Goal: Task Accomplishment & Management: Use online tool/utility

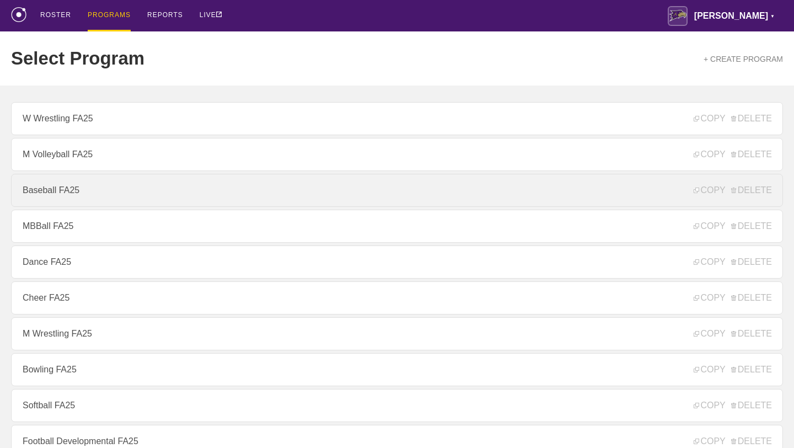
click at [88, 185] on link "Baseball FA25" at bounding box center [397, 190] width 772 height 33
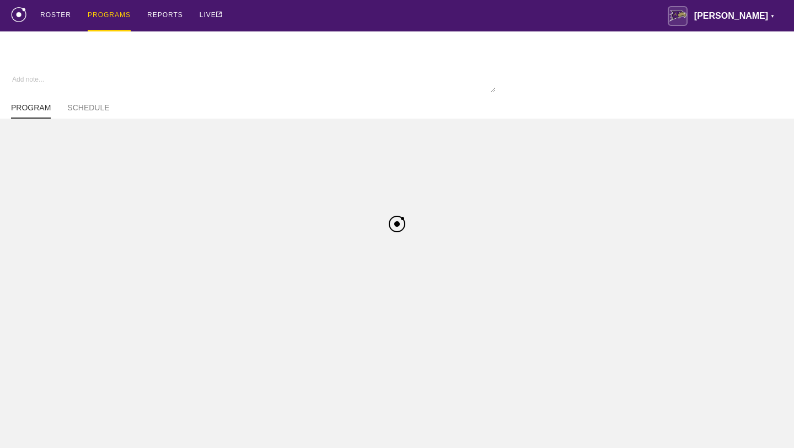
type textarea "x"
type input "Baseball FA25"
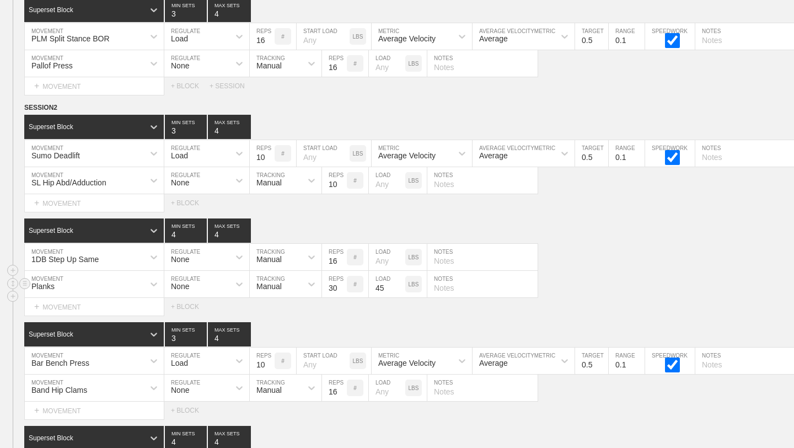
scroll to position [1434, 0]
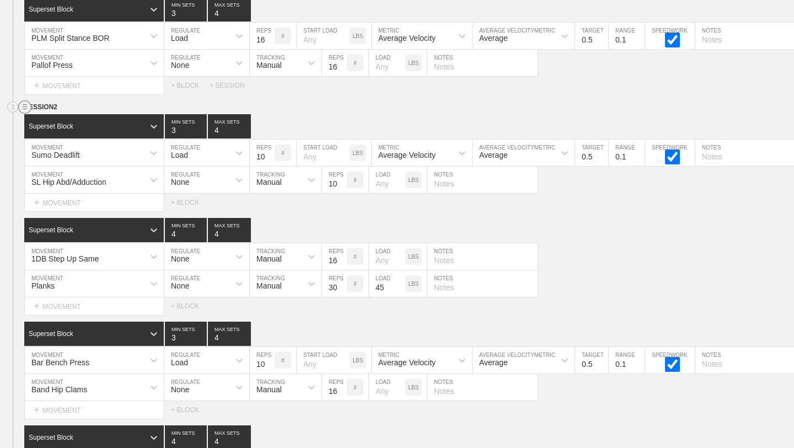
click at [24, 105] on circle at bounding box center [25, 107] width 13 height 13
click at [51, 119] on div "DUPLICATE" at bounding box center [77, 119] width 88 height 17
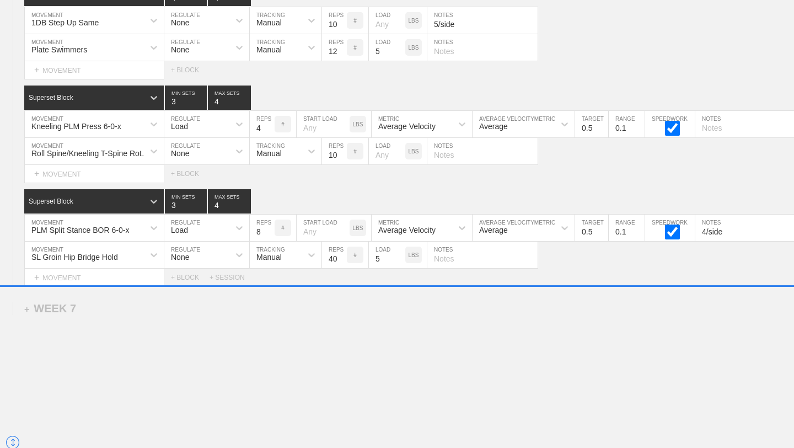
scroll to position [7221, 0]
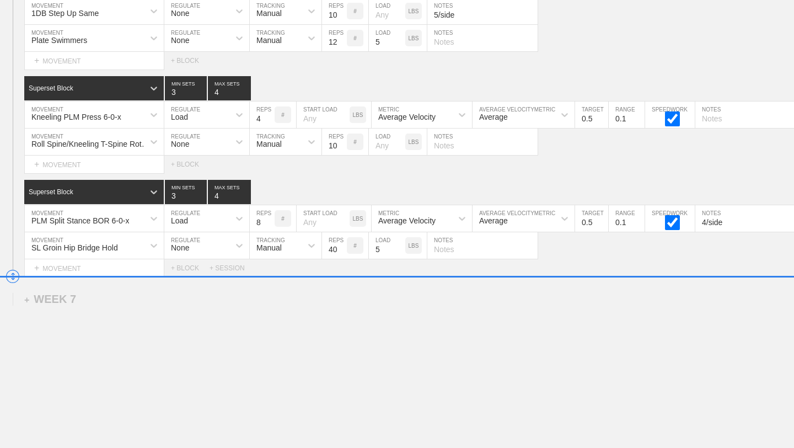
drag, startPoint x: 14, startPoint y: 62, endPoint x: 19, endPoint y: 277, distance: 215.7
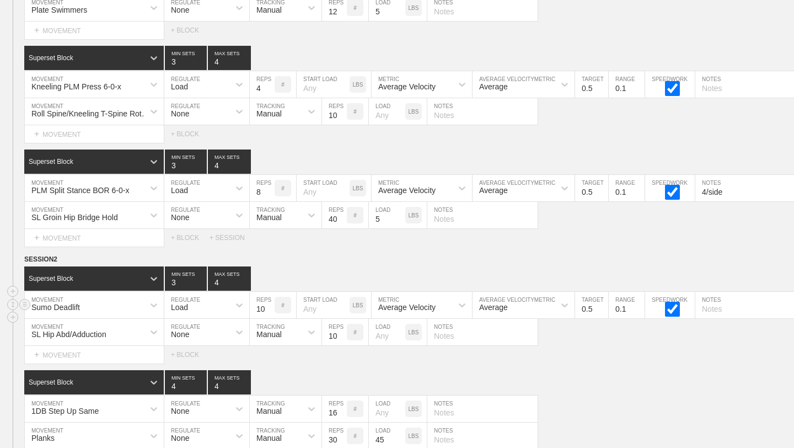
scroll to position [6837, 0]
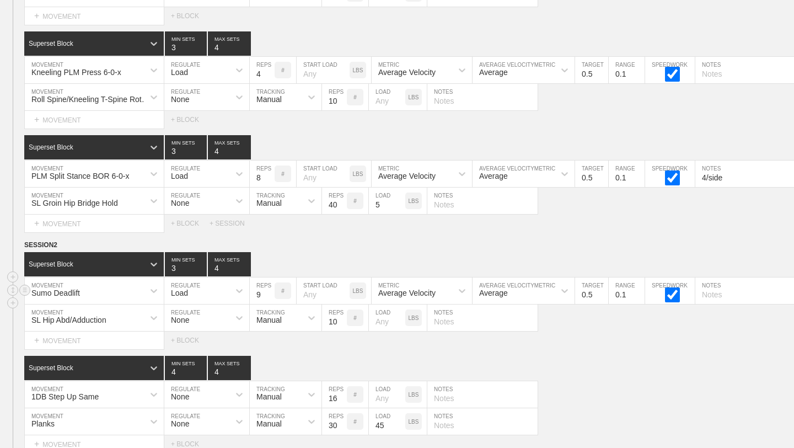
click at [271, 296] on input "9" at bounding box center [262, 290] width 25 height 26
click at [271, 296] on input "8" at bounding box center [262, 290] width 25 height 26
click at [271, 296] on input "7" at bounding box center [262, 290] width 25 height 26
click at [271, 296] on input "6" at bounding box center [262, 290] width 25 height 26
click at [271, 296] on input "5" at bounding box center [262, 290] width 25 height 26
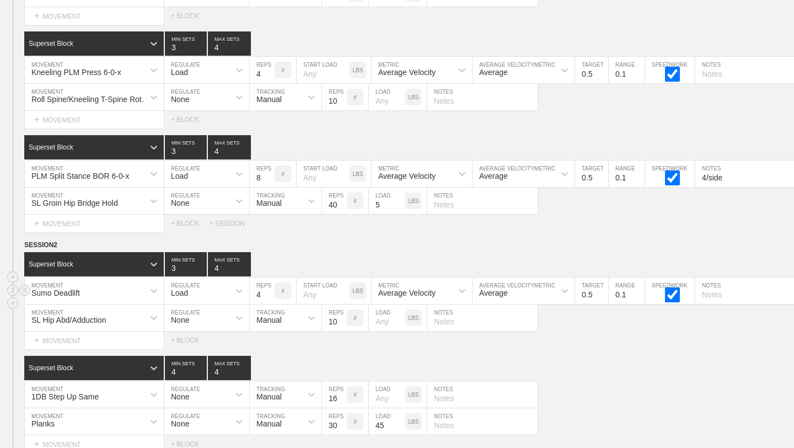
click at [270, 295] on input "4" at bounding box center [262, 290] width 25 height 26
click at [270, 293] on input "3" at bounding box center [262, 290] width 25 height 26
click at [270, 293] on input "2" at bounding box center [262, 290] width 25 height 26
click at [270, 291] on input "3" at bounding box center [262, 290] width 25 height 26
click at [270, 291] on input "4" at bounding box center [262, 290] width 25 height 26
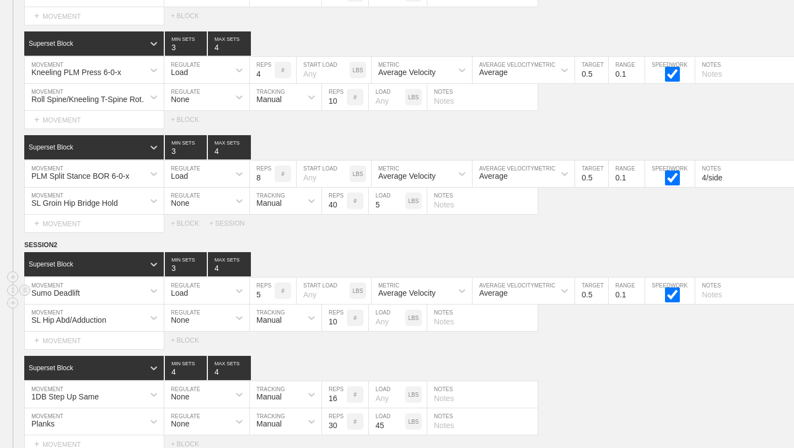
click at [270, 291] on input "5" at bounding box center [262, 290] width 25 height 26
type input "6"
click at [270, 291] on input "6" at bounding box center [262, 290] width 25 height 26
click at [286, 349] on div "SESSION 2 Superset Block 3 MIN SETS 4 MAX SETS DUPLICATE INSERT MOVEMENT AFTER …" at bounding box center [397, 449] width 794 height 421
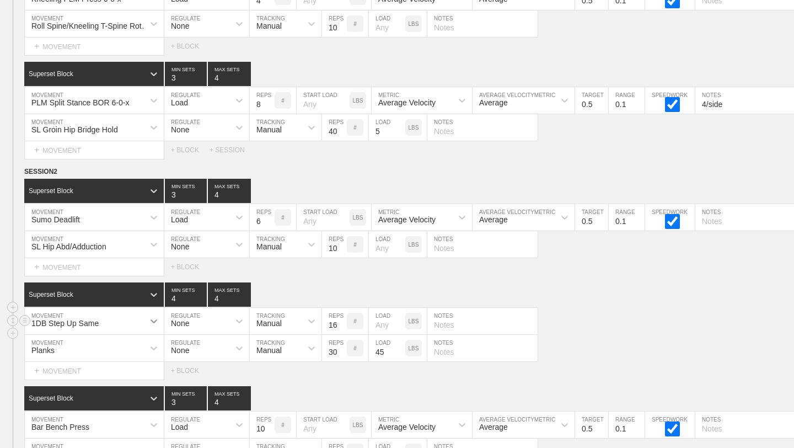
click at [147, 320] on div "1DB Step Up Same" at bounding box center [94, 321] width 139 height 26
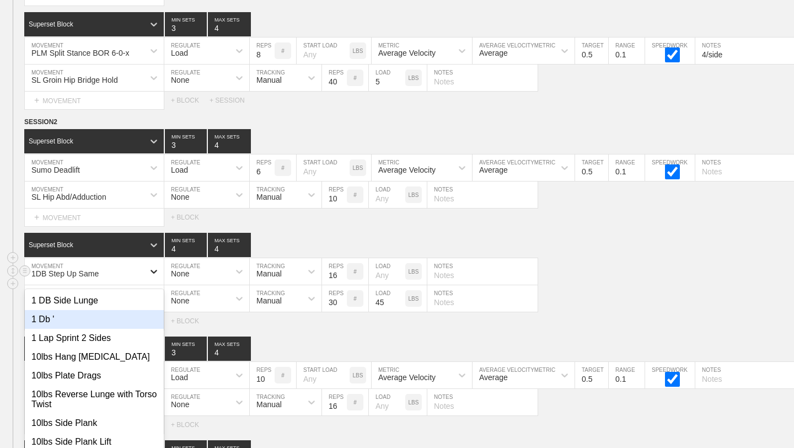
scroll to position [6971, 0]
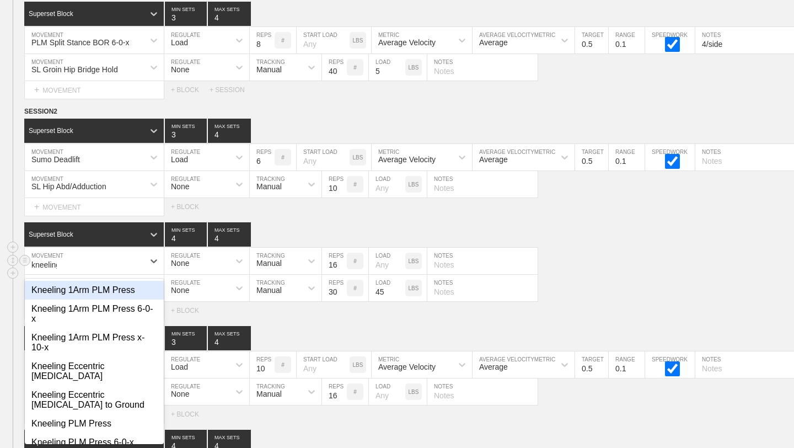
type input "kneeling"
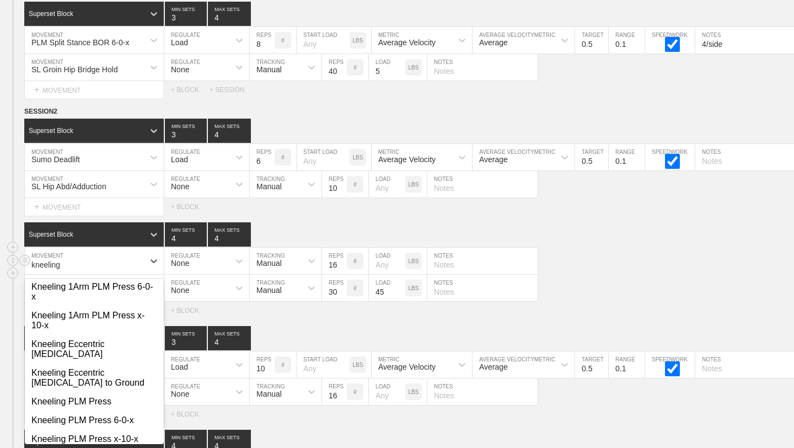
scroll to position [12, 0]
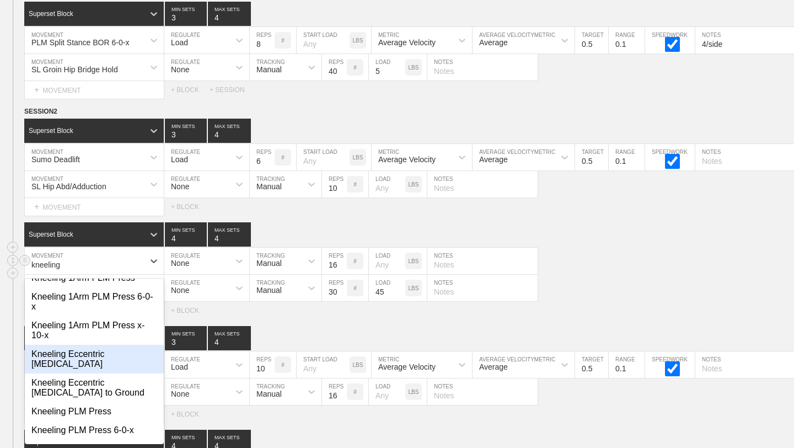
click at [66, 359] on div "Kneeling Eccentric [MEDICAL_DATA]" at bounding box center [94, 359] width 139 height 29
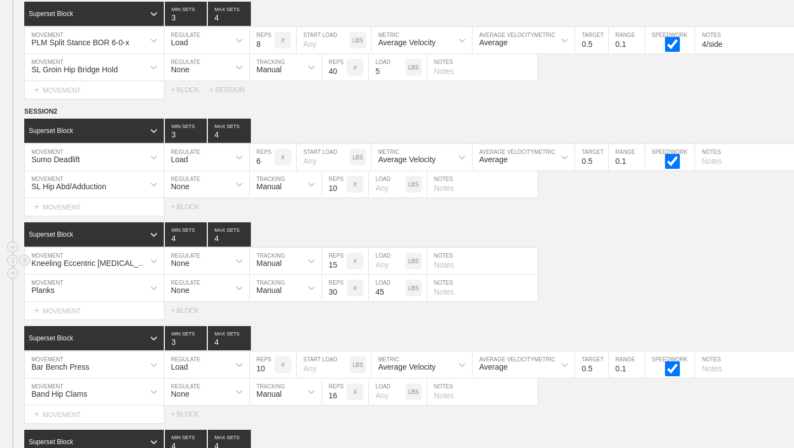
click at [341, 267] on input "15" at bounding box center [334, 261] width 25 height 26
click at [341, 267] on input "14" at bounding box center [334, 261] width 25 height 26
click at [341, 267] on input "13" at bounding box center [334, 261] width 25 height 26
click at [341, 267] on input "12" at bounding box center [334, 261] width 25 height 26
click at [341, 267] on input "11" at bounding box center [334, 261] width 25 height 26
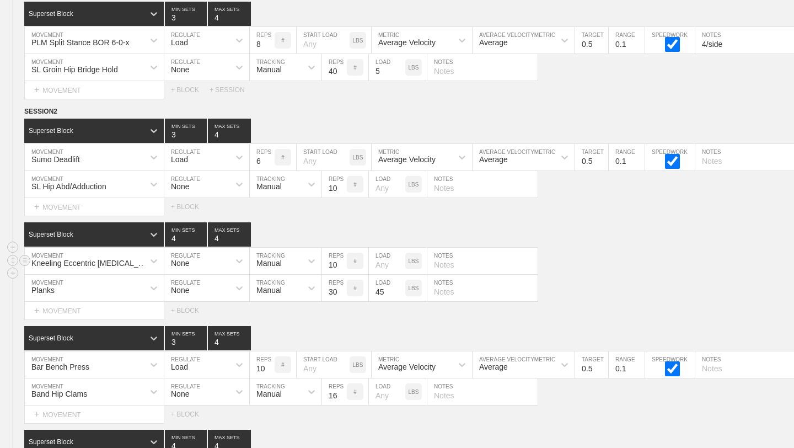
click at [341, 267] on input "10" at bounding box center [334, 261] width 25 height 26
click at [341, 267] on input "9" at bounding box center [334, 261] width 25 height 26
click at [341, 267] on input "8" at bounding box center [334, 261] width 25 height 26
click at [341, 267] on input "7" at bounding box center [334, 261] width 25 height 26
type input "8"
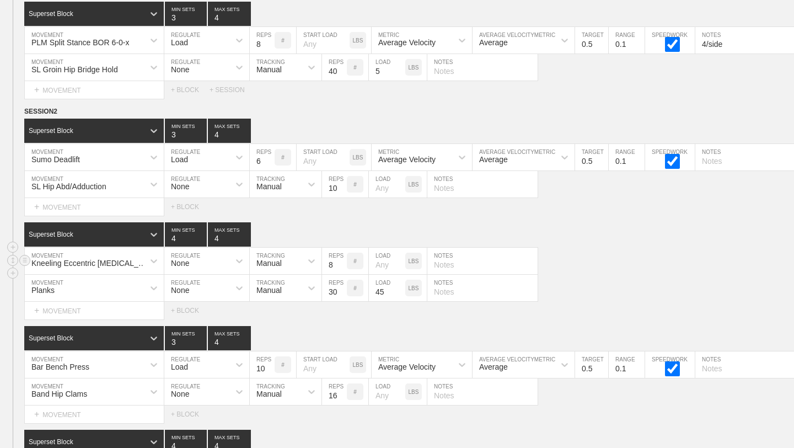
click at [342, 261] on input "8" at bounding box center [334, 261] width 25 height 26
click at [311, 307] on div "Select... MOVEMENT + MOVEMENT + BLOCK" at bounding box center [397, 311] width 794 height 18
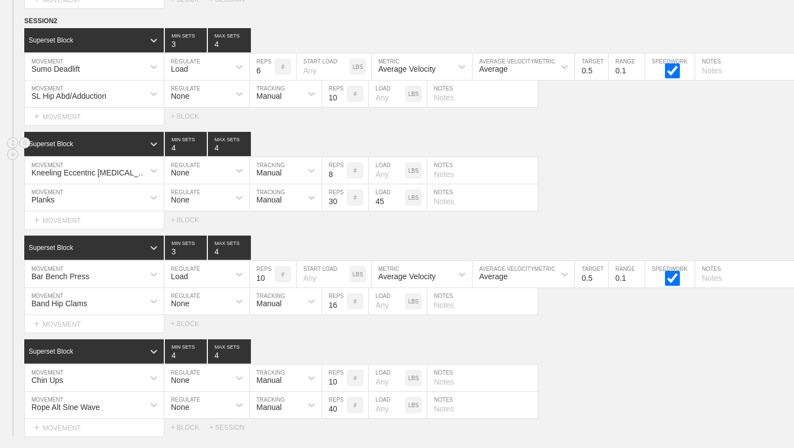
scroll to position [7065, 0]
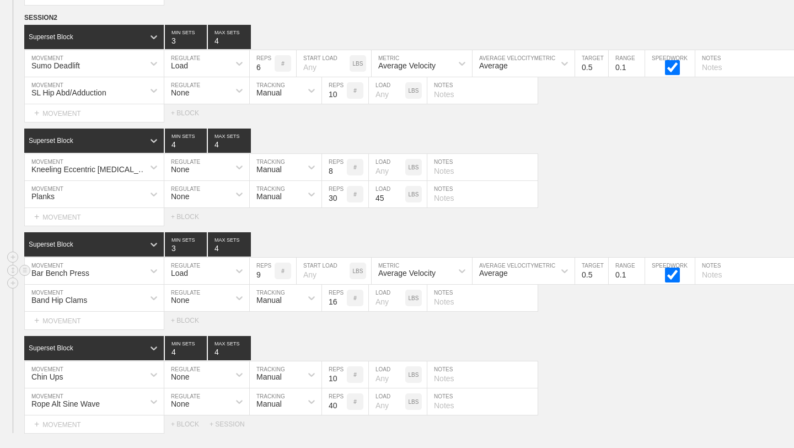
click at [268, 275] on input "9" at bounding box center [262, 271] width 25 height 26
click at [268, 275] on input "8" at bounding box center [262, 271] width 25 height 26
click at [268, 275] on input "7" at bounding box center [262, 271] width 25 height 26
type input "6"
click at [268, 275] on input "6" at bounding box center [262, 271] width 25 height 26
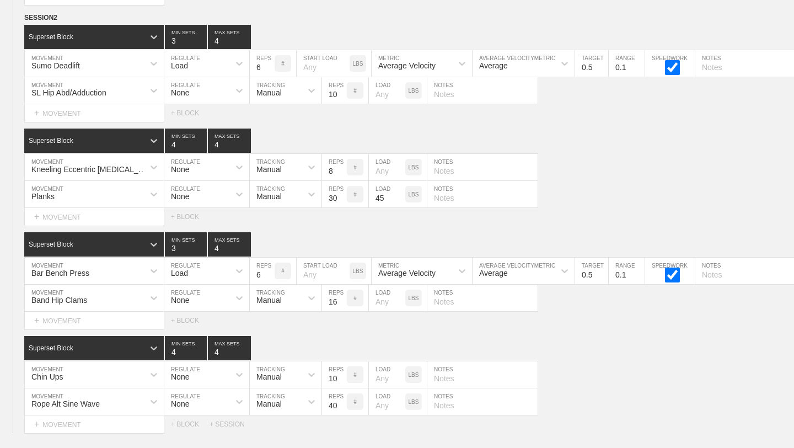
click at [285, 330] on div "SESSION 2 Superset Block 3 MIN SETS 4 MAX SETS DUPLICATE INSERT MOVEMENT AFTER …" at bounding box center [397, 222] width 794 height 421
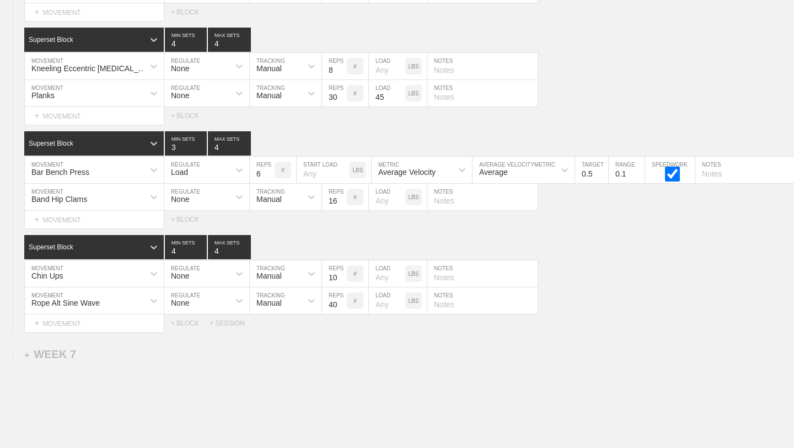
scroll to position [7162, 0]
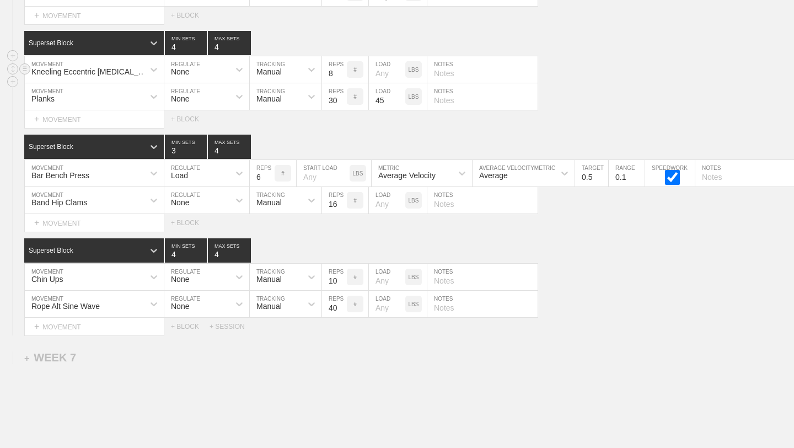
click at [640, 63] on div "Kneeling Eccentric [MEDICAL_DATA] MOVEMENT None REGULATE Manual TRACKING 8 REPS…" at bounding box center [397, 69] width 794 height 27
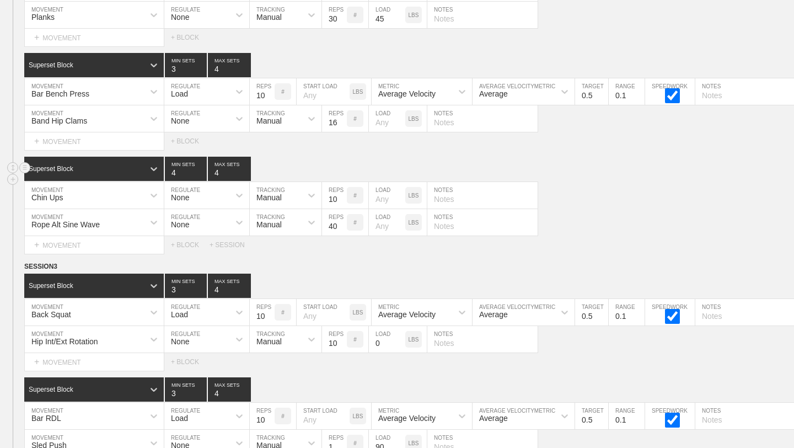
click at [658, 177] on div "Superset Block 4 MIN SETS 4 MAX SETS" at bounding box center [409, 169] width 770 height 24
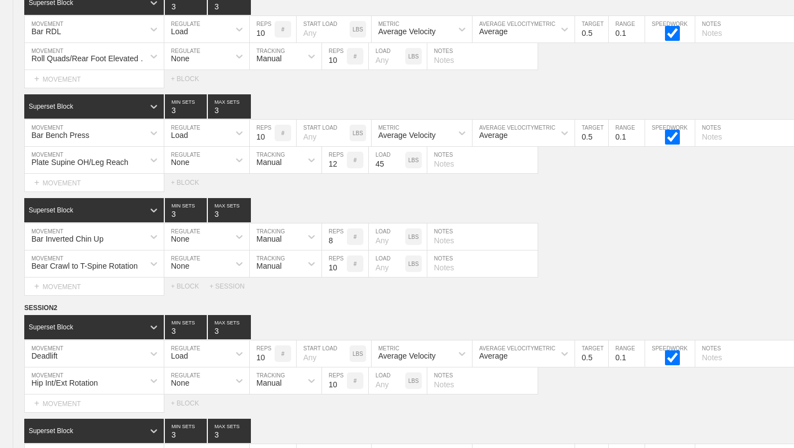
scroll to position [0, 0]
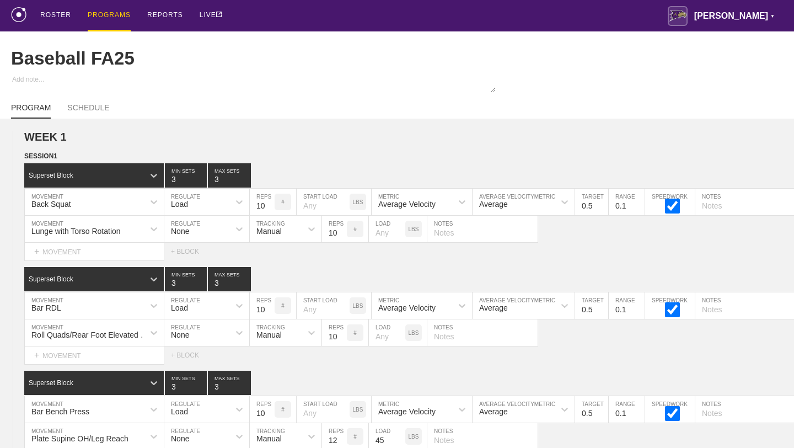
click at [98, 14] on div "PROGRAMS" at bounding box center [109, 15] width 43 height 31
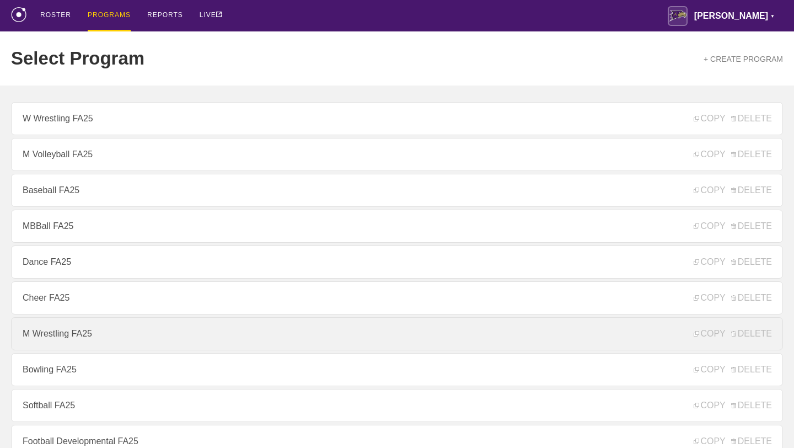
click at [73, 331] on link "M Wrestling FA25" at bounding box center [397, 333] width 772 height 33
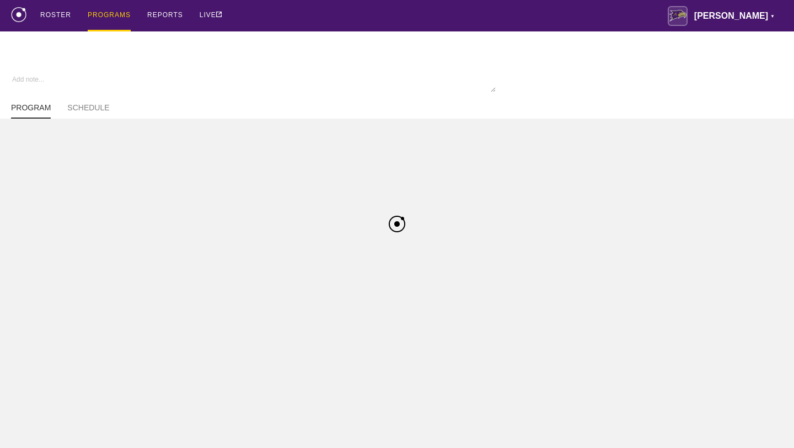
type textarea "x"
type input "M Wrestling FA25"
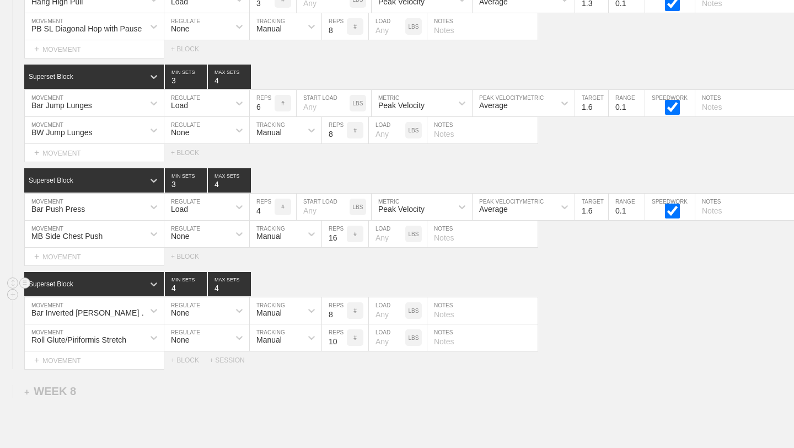
scroll to position [6753, 0]
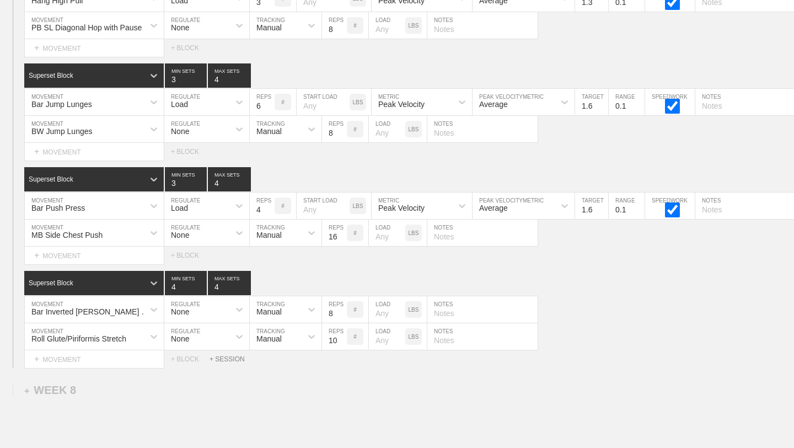
click at [225, 357] on div "+ SESSION" at bounding box center [232, 359] width 44 height 8
click at [143, 398] on div "+ BLOCK" at bounding box center [93, 397] width 139 height 18
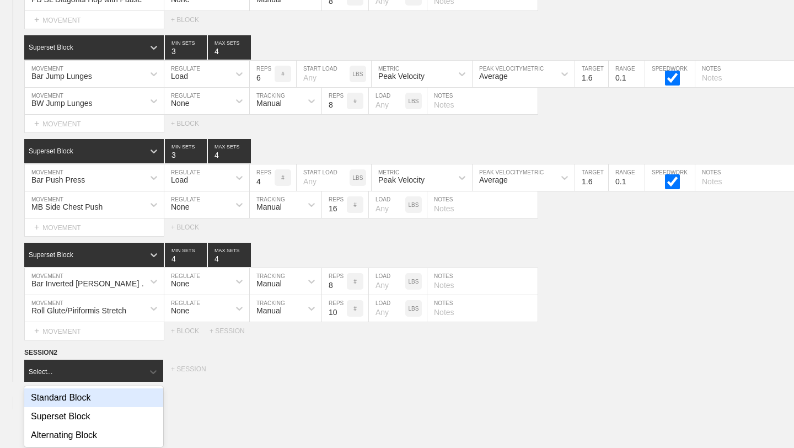
scroll to position [6785, 0]
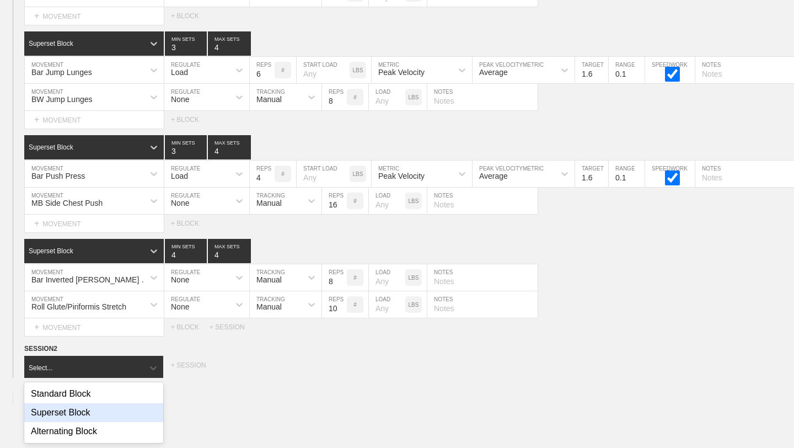
click at [131, 409] on div "Superset Block" at bounding box center [93, 412] width 139 height 19
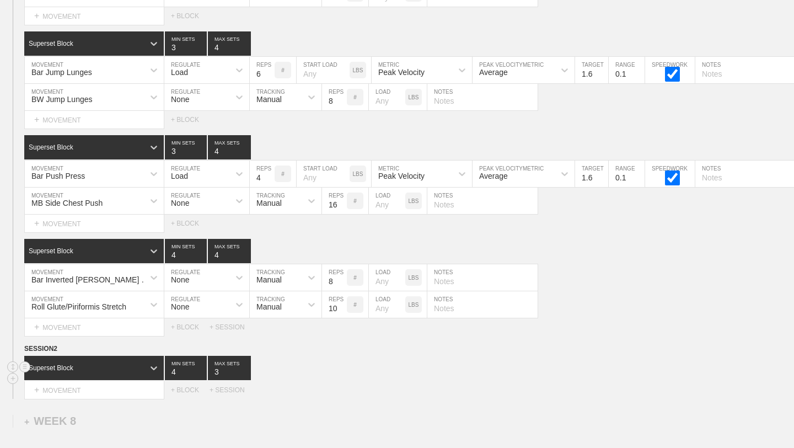
type input "4"
click at [201, 369] on input "4" at bounding box center [186, 368] width 42 height 24
click at [244, 369] on input "4" at bounding box center [229, 368] width 43 height 24
type input "5"
click at [244, 369] on input "5" at bounding box center [229, 368] width 43 height 24
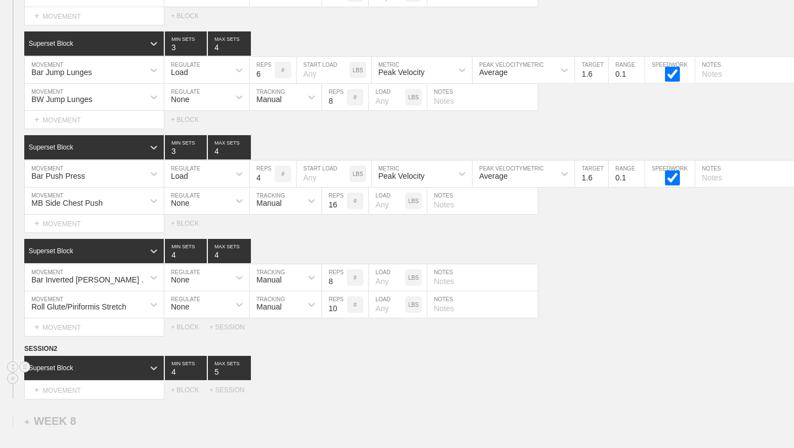
click at [285, 371] on div "Superset Block 4 MIN SETS 5 MAX SETS" at bounding box center [409, 368] width 770 height 24
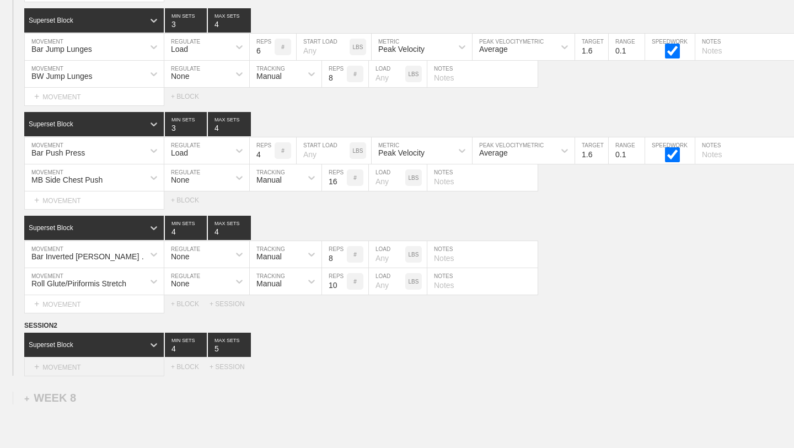
scroll to position [6809, 0]
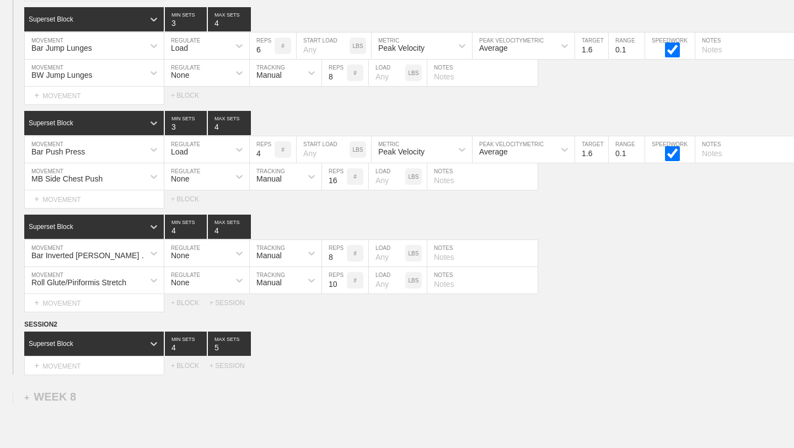
click at [187, 369] on div "Select... MOVEMENT + MOVEMENT + BLOCK + SESSION" at bounding box center [397, 366] width 794 height 18
click at [187, 367] on div "+ BLOCK" at bounding box center [190, 366] width 39 height 8
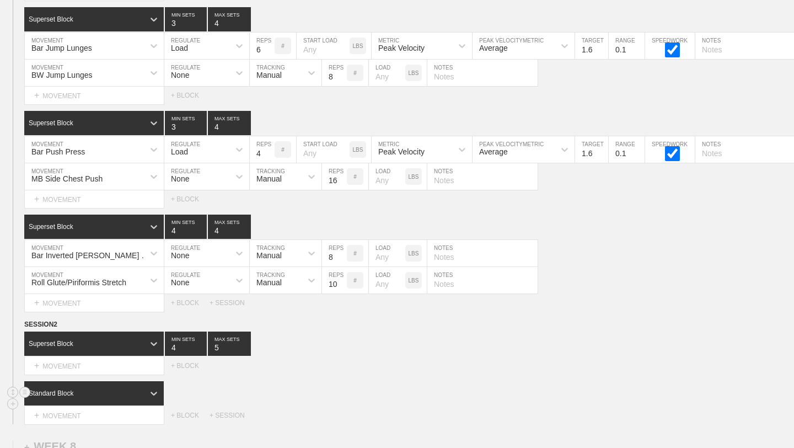
scroll to position [6876, 0]
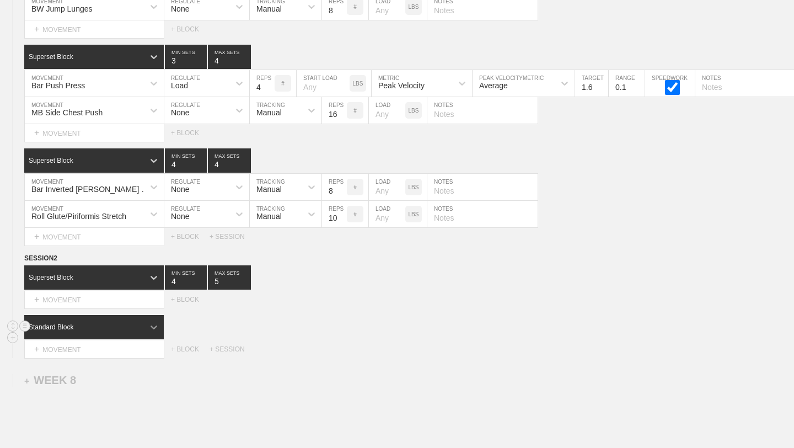
click at [156, 328] on icon at bounding box center [153, 326] width 11 height 11
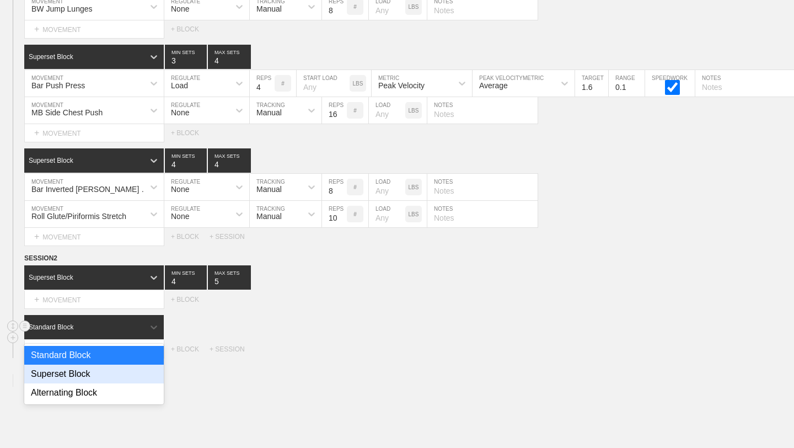
click at [117, 375] on div "Superset Block" at bounding box center [94, 374] width 140 height 19
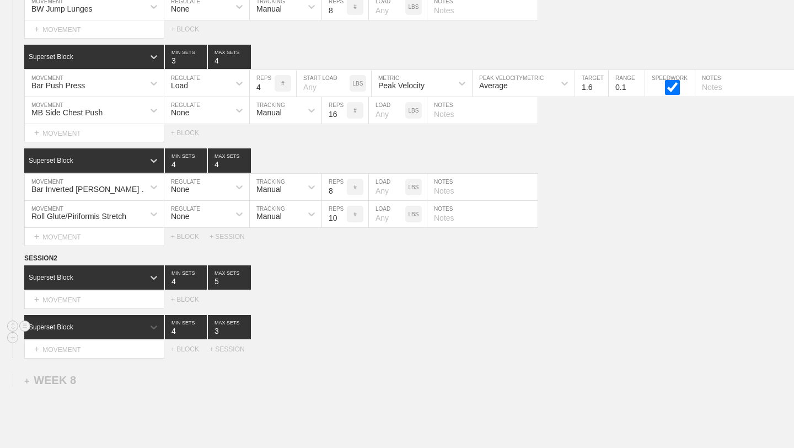
type input "4"
click at [201, 328] on input "4" at bounding box center [186, 327] width 42 height 24
click at [244, 329] on input "4" at bounding box center [229, 327] width 43 height 24
type input "5"
click at [244, 329] on input "5" at bounding box center [229, 327] width 43 height 24
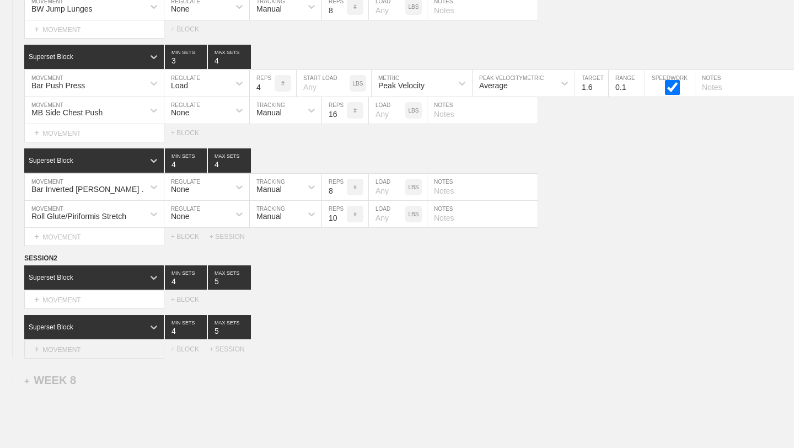
click at [96, 343] on div "+ MOVEMENT" at bounding box center [94, 349] width 140 height 18
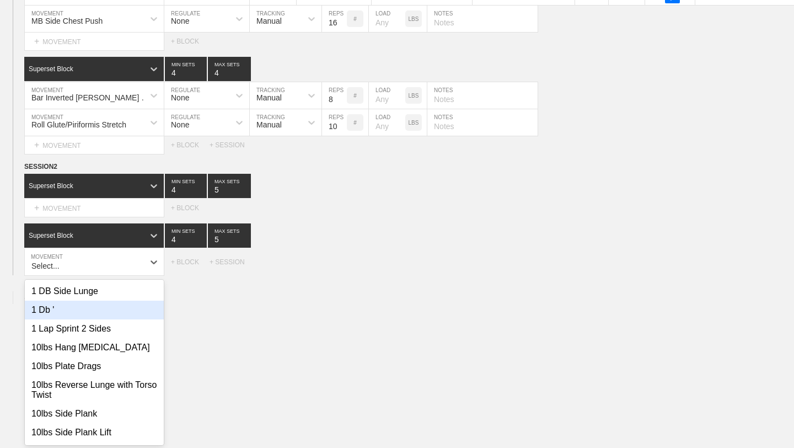
scroll to position [6968, 0]
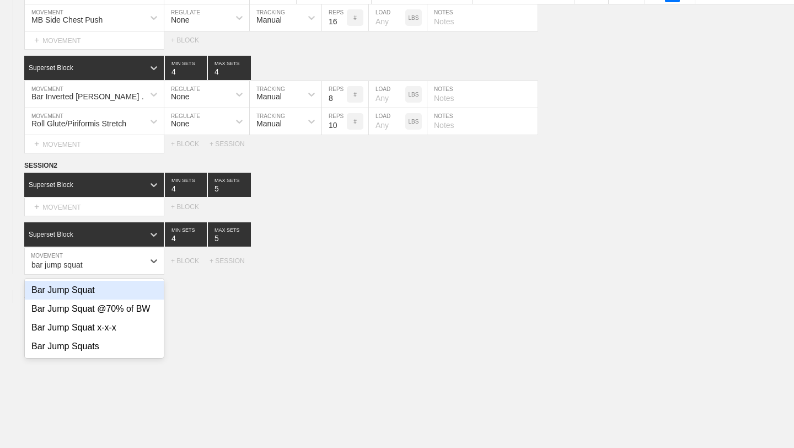
type input "bar jump squat"
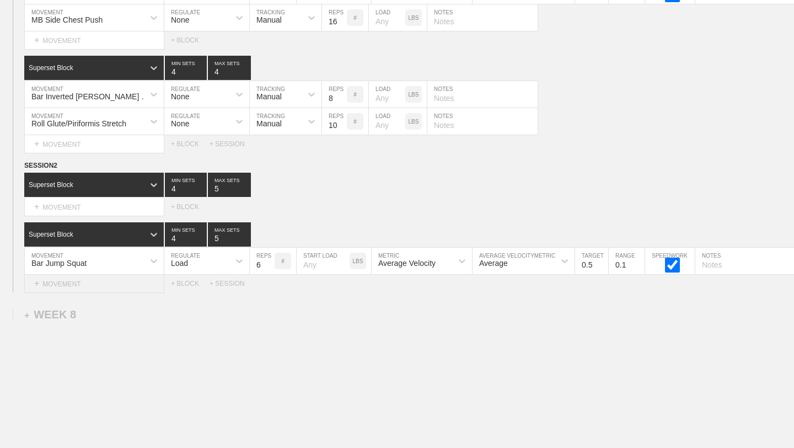
click at [105, 287] on div "+ MOVEMENT" at bounding box center [94, 284] width 140 height 18
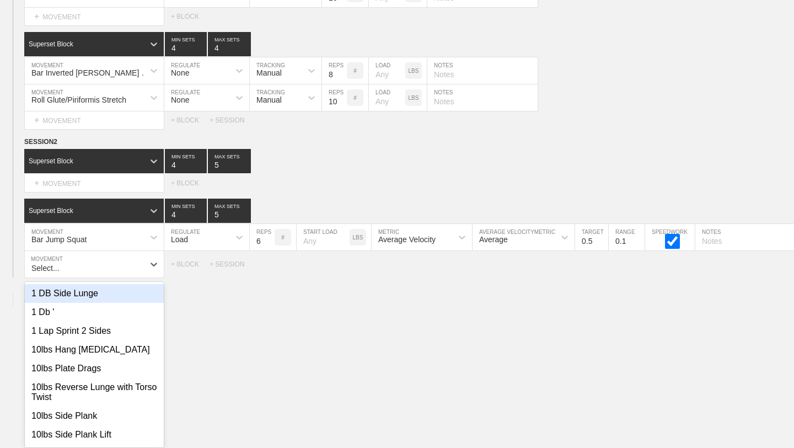
scroll to position [6995, 0]
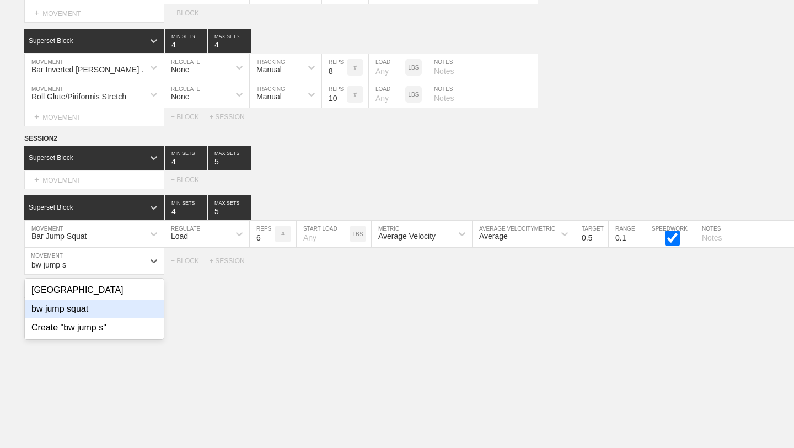
click at [95, 310] on div "bw jump squat" at bounding box center [94, 308] width 139 height 19
type input "bw jump s"
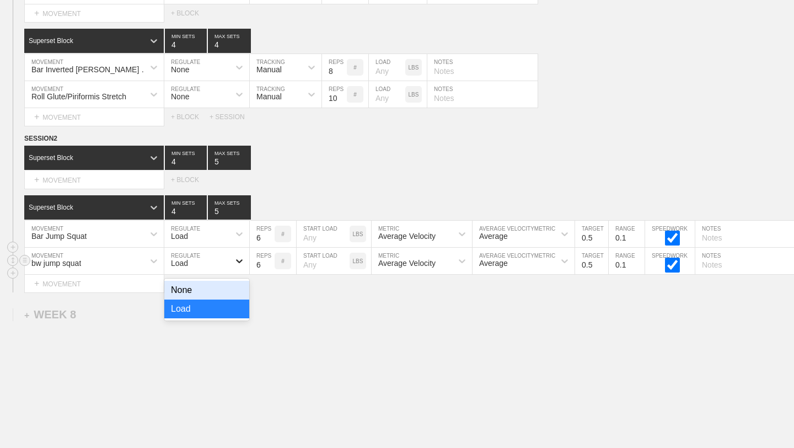
click at [243, 259] on icon at bounding box center [239, 260] width 11 height 11
click at [229, 288] on div "None" at bounding box center [206, 290] width 85 height 19
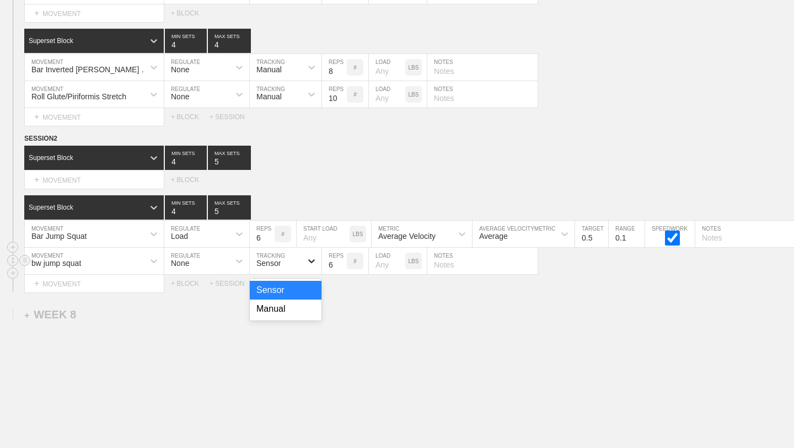
click at [315, 259] on icon at bounding box center [311, 260] width 11 height 11
click at [298, 307] on div "Manual" at bounding box center [286, 308] width 72 height 19
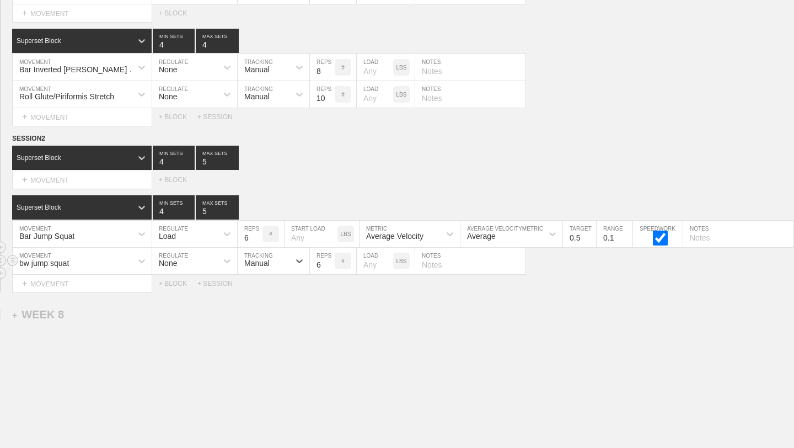
scroll to position [0, 0]
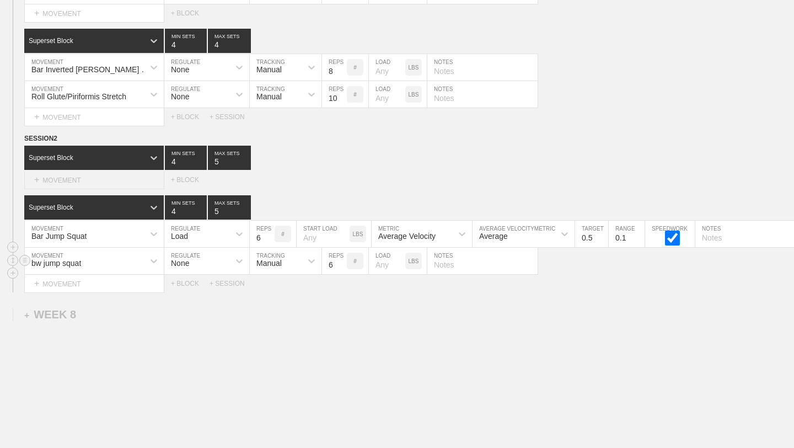
click at [69, 179] on div "+ MOVEMENT" at bounding box center [94, 180] width 140 height 18
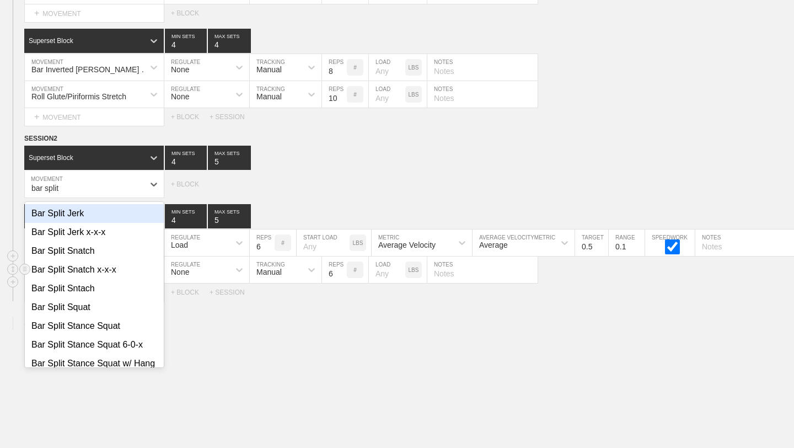
click at [66, 213] on div "Bar Split Jerk" at bounding box center [94, 213] width 139 height 19
type input "bar split"
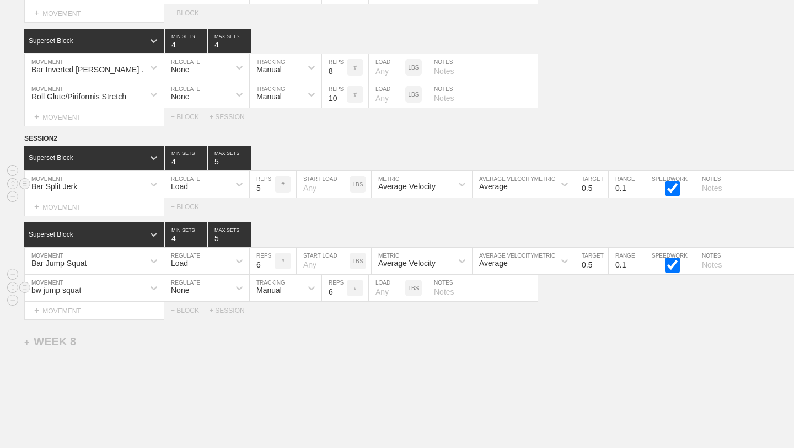
click at [269, 190] on input "5" at bounding box center [262, 184] width 25 height 26
type input "4"
click at [269, 190] on input "4" at bounding box center [262, 184] width 25 height 26
click at [732, 190] on input "text" at bounding box center [750, 184] width 110 height 26
type input "2/side"
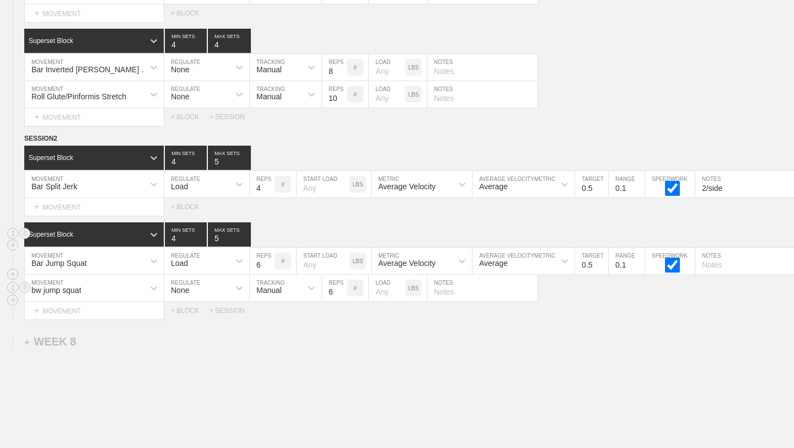
click at [533, 232] on div "Superset Block 4 MIN SETS 5 MAX SETS" at bounding box center [409, 234] width 770 height 24
click at [601, 184] on input "0.6" at bounding box center [591, 184] width 33 height 26
click at [601, 184] on input "0.7" at bounding box center [591, 184] width 33 height 26
click at [601, 184] on input "0.8" at bounding box center [591, 184] width 33 height 26
click at [601, 184] on input "0.9" at bounding box center [591, 184] width 33 height 26
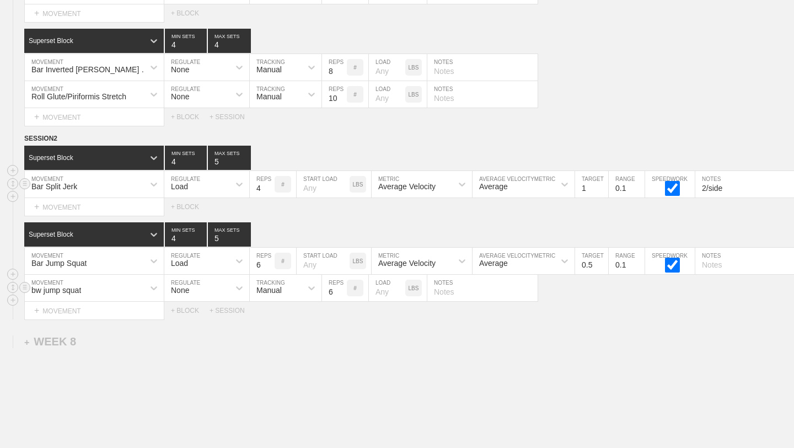
click at [601, 184] on input "1" at bounding box center [591, 184] width 33 height 26
click at [601, 184] on input "1.1" at bounding box center [591, 184] width 33 height 26
click at [601, 184] on input "1.2" at bounding box center [591, 184] width 33 height 26
click at [601, 184] on input "1.3" at bounding box center [591, 184] width 33 height 26
click at [601, 184] on input "1.4" at bounding box center [591, 184] width 33 height 26
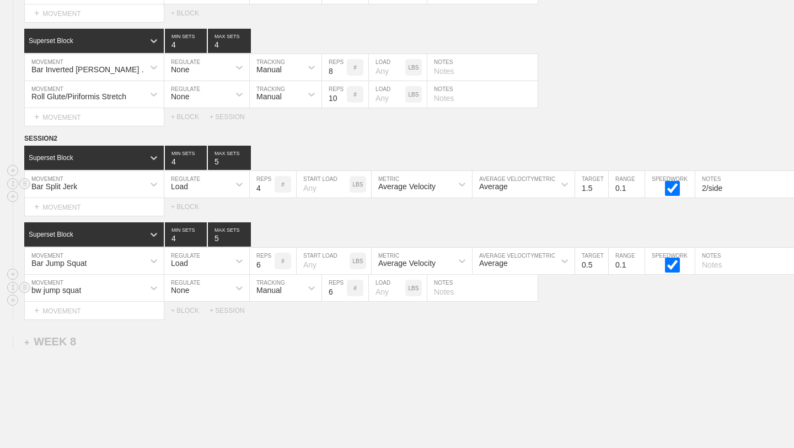
click at [601, 184] on input "1.5" at bounding box center [591, 184] width 33 height 26
type input "1.6"
click at [601, 184] on input "1.6" at bounding box center [591, 184] width 33 height 26
click at [599, 212] on div "Select... MOVEMENT + MOVEMENT + BLOCK" at bounding box center [397, 207] width 794 height 18
click at [459, 186] on icon at bounding box center [462, 184] width 11 height 11
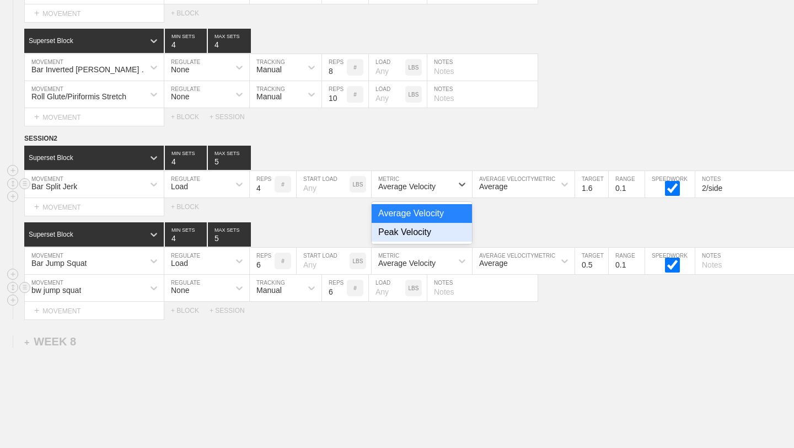
click at [438, 234] on div "Peak Velocity" at bounding box center [422, 232] width 100 height 19
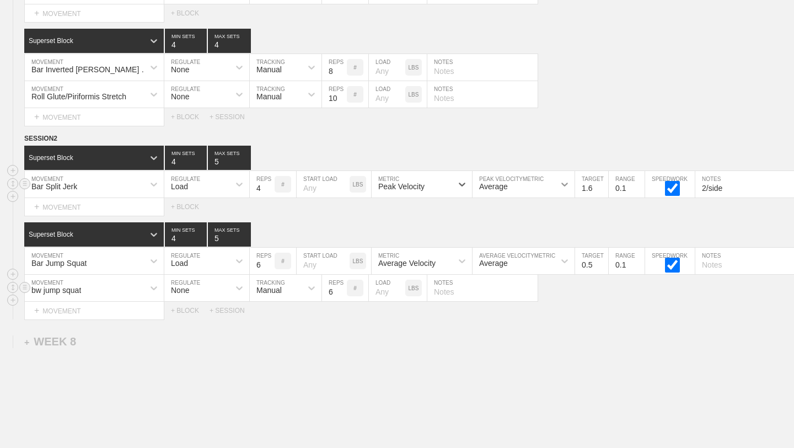
click at [565, 180] on icon at bounding box center [564, 184] width 11 height 11
click at [596, 210] on div "Select... MOVEMENT + MOVEMENT + BLOCK" at bounding box center [397, 207] width 794 height 18
click at [99, 201] on div "+ MOVEMENT" at bounding box center [94, 207] width 140 height 18
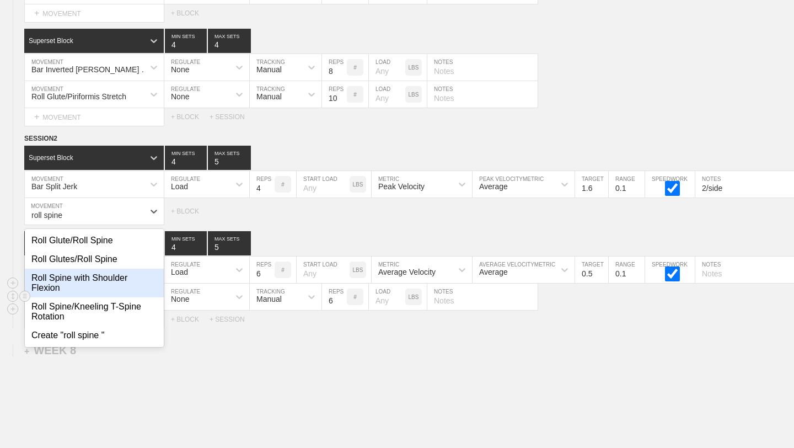
click at [92, 280] on div "Roll Spine with Shoulder Flexion" at bounding box center [94, 283] width 139 height 29
type input "roll spine"
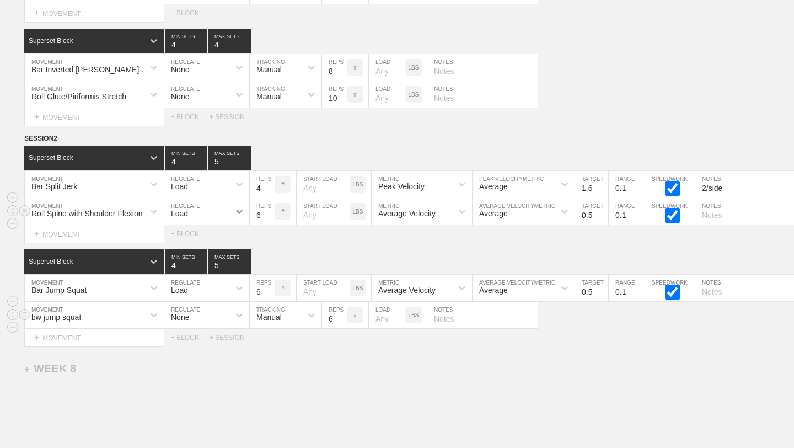
click at [239, 211] on icon at bounding box center [239, 211] width 11 height 11
click at [214, 242] on div "None" at bounding box center [206, 240] width 85 height 19
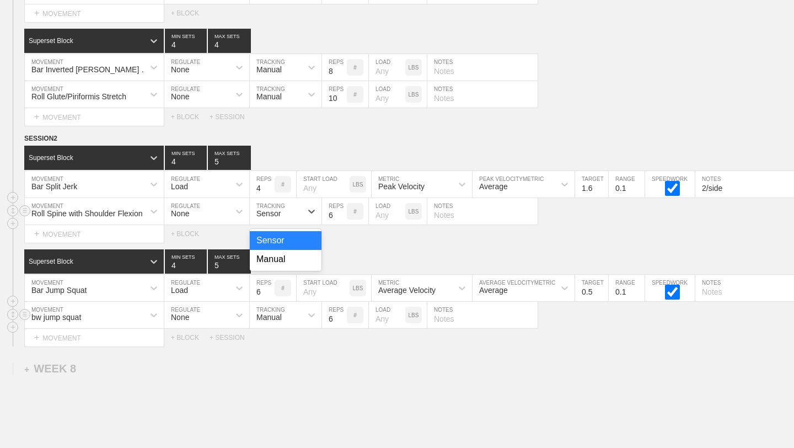
click at [297, 208] on div "Sensor" at bounding box center [276, 211] width 52 height 19
click at [286, 264] on div "Manual" at bounding box center [286, 259] width 72 height 19
click at [343, 211] on input "7" at bounding box center [334, 211] width 25 height 26
type input "8"
click at [343, 211] on input "8" at bounding box center [334, 211] width 25 height 26
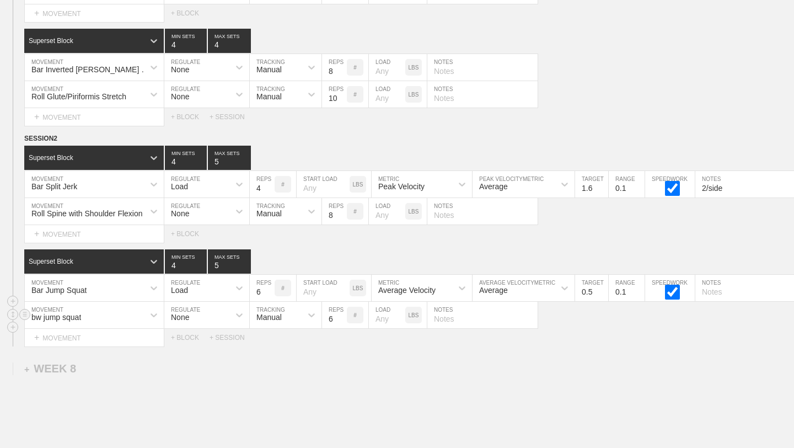
click at [351, 242] on div "SESSION 2 Superset Block 4 MIN SETS 5 MAX SETS DUPLICATE INSERT MOVEMENT AFTER …" at bounding box center [397, 239] width 794 height 213
click at [396, 212] on input "1" at bounding box center [387, 211] width 36 height 26
click at [396, 212] on input "2" at bounding box center [387, 211] width 36 height 26
click at [396, 212] on input "3" at bounding box center [387, 211] width 36 height 26
click at [396, 212] on input "4" at bounding box center [387, 211] width 36 height 26
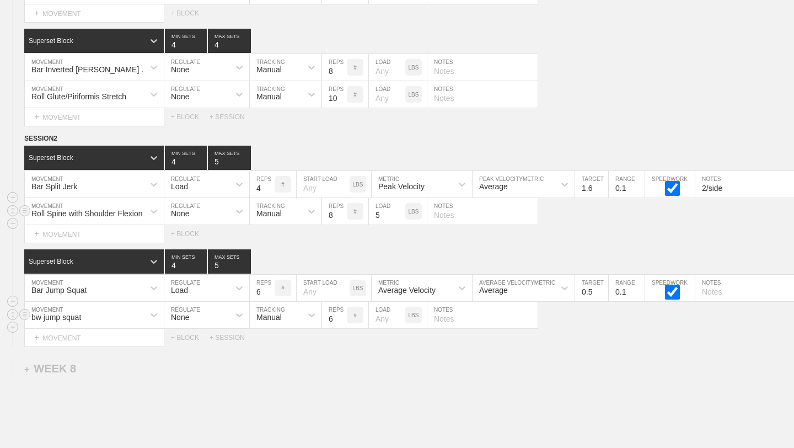
click at [396, 212] on input "5" at bounding box center [387, 211] width 36 height 26
click at [396, 212] on input "6" at bounding box center [387, 211] width 36 height 26
click at [396, 212] on input "7" at bounding box center [387, 211] width 36 height 26
click at [396, 212] on input "8" at bounding box center [387, 211] width 36 height 26
click at [396, 212] on input "9" at bounding box center [387, 211] width 36 height 26
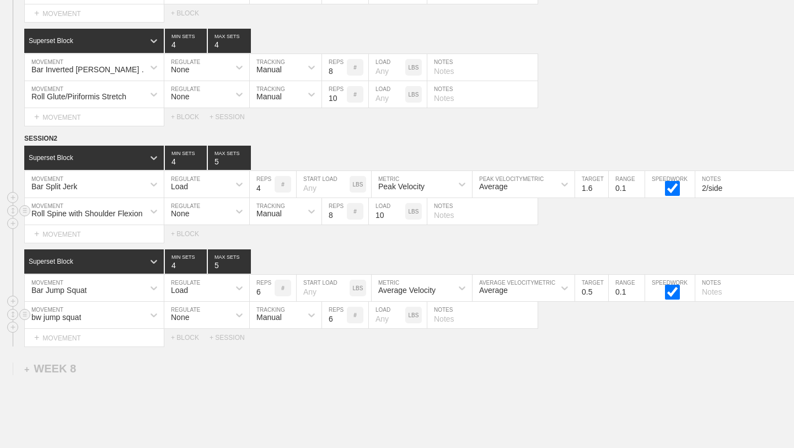
click at [396, 212] on input "10" at bounding box center [387, 211] width 36 height 26
click at [396, 212] on input "11" at bounding box center [387, 211] width 36 height 26
click at [396, 213] on input "22" at bounding box center [387, 211] width 36 height 26
click at [396, 213] on input "41" at bounding box center [387, 211] width 36 height 26
click at [396, 213] on input "42" at bounding box center [387, 211] width 36 height 26
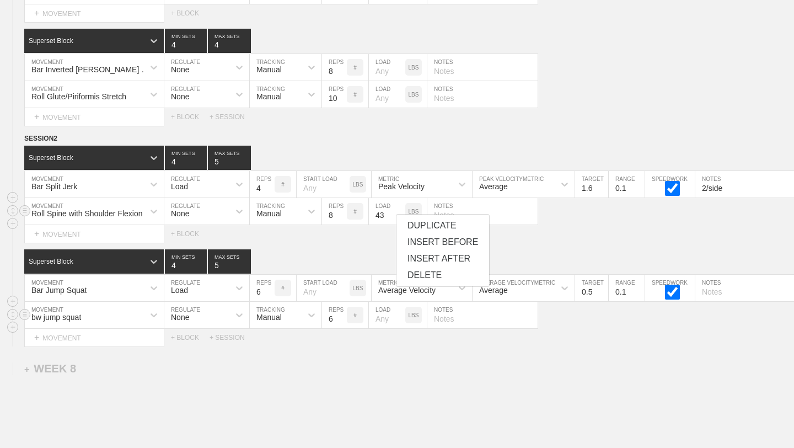
click at [396, 213] on input "43" at bounding box center [387, 211] width 36 height 26
click at [396, 213] on input "44" at bounding box center [387, 211] width 36 height 26
type input "45"
click at [396, 213] on input "45" at bounding box center [387, 211] width 36 height 26
click at [371, 243] on div "SESSION 2 Superset Block 4 MIN SETS 5 MAX SETS DUPLICATE INSERT MOVEMENT AFTER …" at bounding box center [397, 239] width 794 height 213
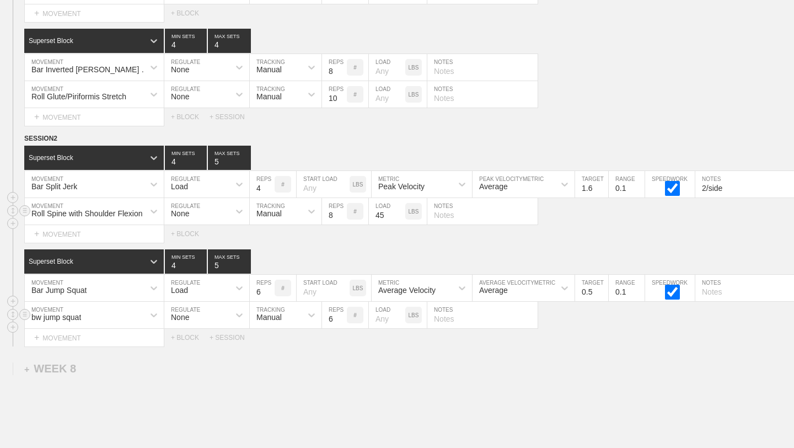
click at [453, 212] on input "text" at bounding box center [482, 211] width 110 height 26
type input "4"
click at [342, 211] on input "9" at bounding box center [334, 211] width 25 height 26
type input "10"
click at [342, 211] on input "10" at bounding box center [334, 211] width 25 height 26
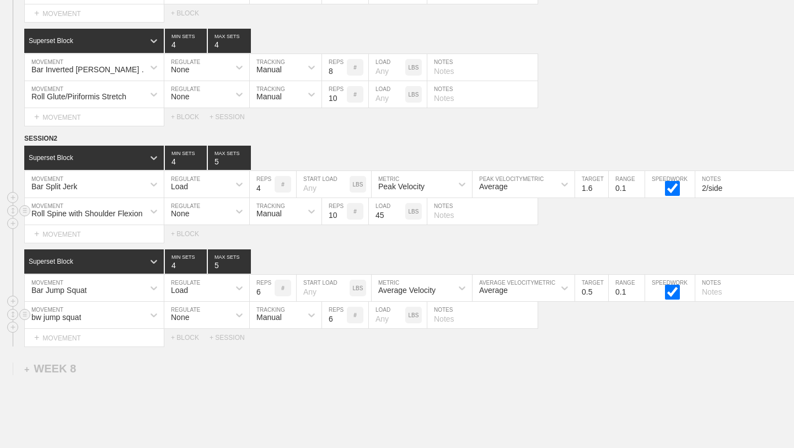
click at [438, 213] on input "text" at bounding box center [482, 211] width 110 height 26
type input "5/side"
click at [451, 288] on div "Average Velocity" at bounding box center [412, 287] width 81 height 19
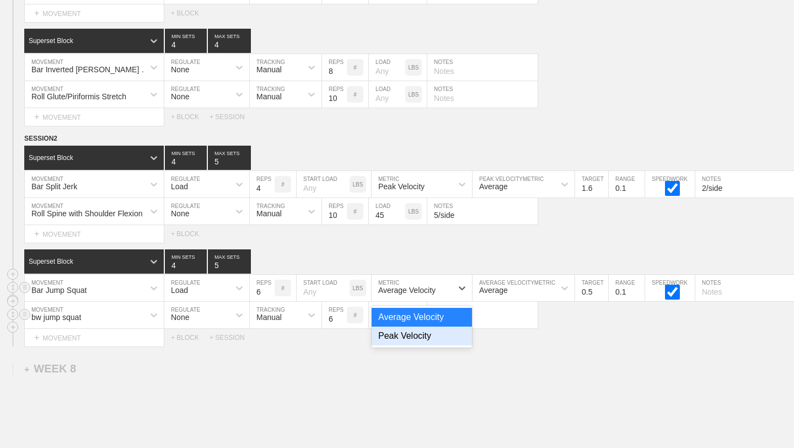
click at [438, 336] on div "Peak Velocity" at bounding box center [422, 335] width 100 height 19
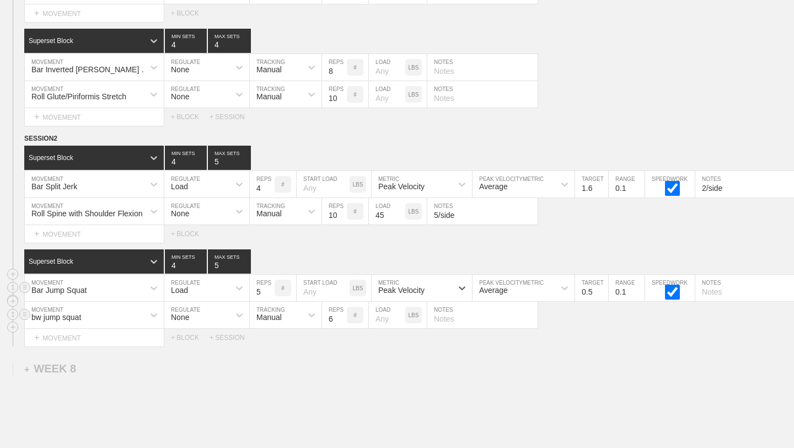
click at [267, 292] on input "5" at bounding box center [262, 288] width 25 height 26
click at [267, 292] on input "4" at bounding box center [262, 288] width 25 height 26
click at [267, 292] on input "3" at bounding box center [262, 288] width 25 height 26
type input "4"
click at [269, 287] on input "4" at bounding box center [262, 288] width 25 height 26
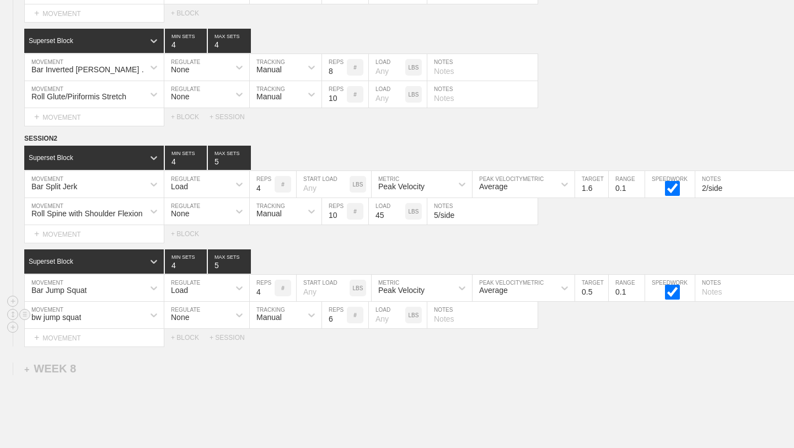
click at [604, 288] on input "0.6" at bounding box center [591, 288] width 33 height 26
click at [604, 288] on input "0.7" at bounding box center [591, 288] width 33 height 26
click at [604, 288] on input "0.8" at bounding box center [591, 288] width 33 height 26
click at [604, 288] on input "0.9" at bounding box center [591, 288] width 33 height 26
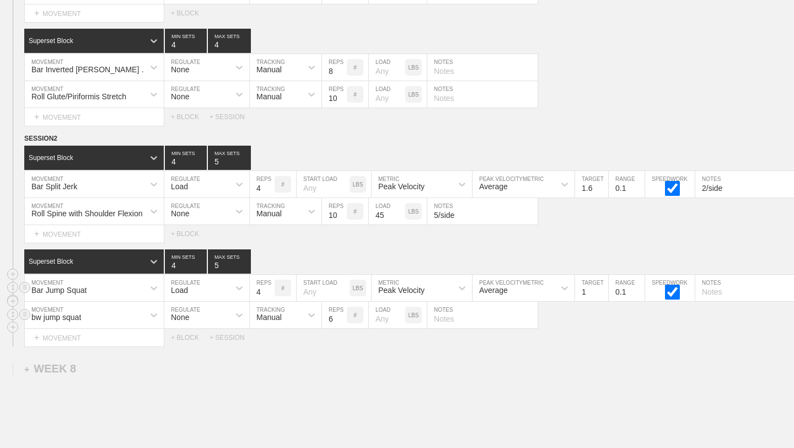
click at [604, 288] on input "1" at bounding box center [591, 288] width 33 height 26
click at [604, 288] on input "1.1" at bounding box center [591, 288] width 33 height 26
click at [604, 288] on input "1.2" at bounding box center [591, 288] width 33 height 26
click at [604, 288] on input "1.3" at bounding box center [591, 288] width 33 height 26
click at [604, 288] on input "1.4" at bounding box center [591, 288] width 33 height 26
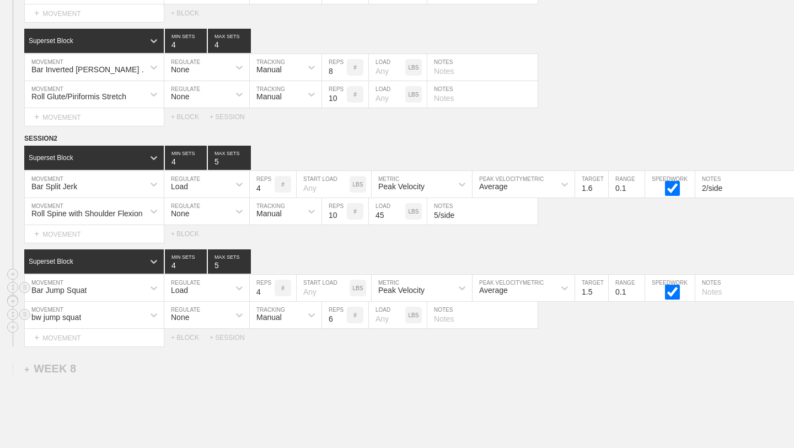
click at [604, 288] on input "1.5" at bounding box center [591, 288] width 33 height 26
type input "1.6"
click at [604, 288] on input "1.6" at bounding box center [591, 288] width 33 height 26
click at [610, 330] on div "Select... MOVEMENT + MOVEMENT + BLOCK + SESSION" at bounding box center [397, 338] width 794 height 18
click at [189, 334] on div "+ BLOCK" at bounding box center [190, 338] width 39 height 8
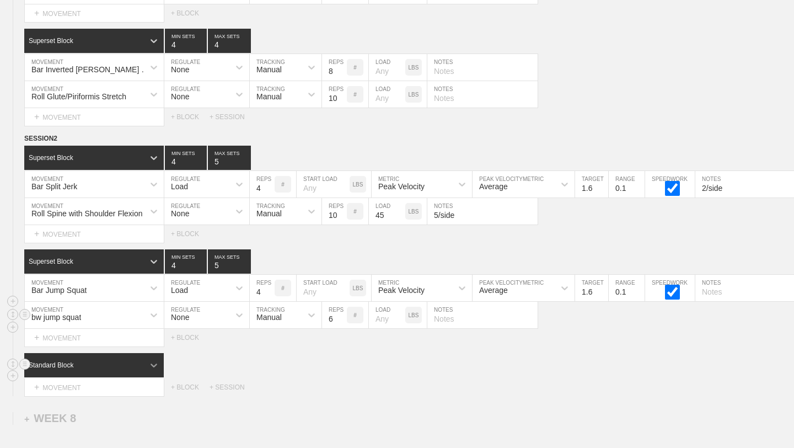
click at [146, 365] on div at bounding box center [154, 365] width 20 height 20
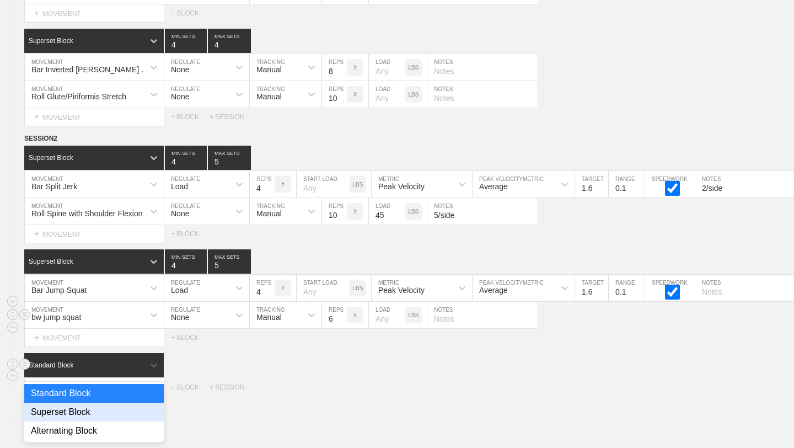
click at [114, 413] on div "Superset Block" at bounding box center [94, 412] width 140 height 19
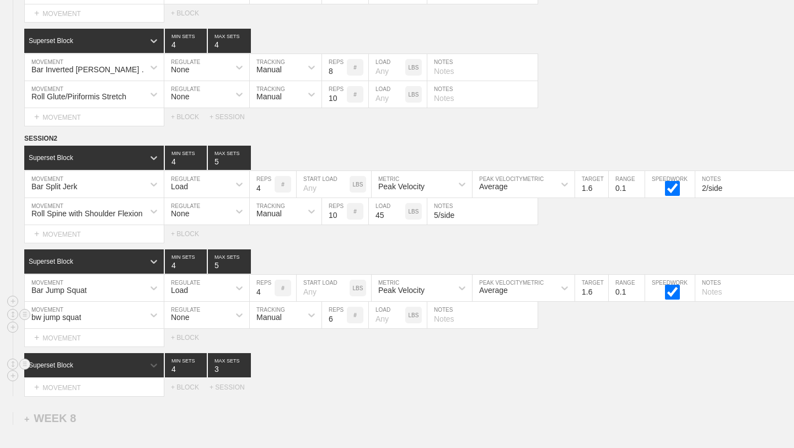
click at [202, 365] on input "4" at bounding box center [186, 365] width 42 height 24
click at [202, 365] on input "5" at bounding box center [186, 365] width 42 height 24
type input "4"
click at [201, 372] on input "4" at bounding box center [186, 365] width 42 height 24
click at [245, 366] on input "4" at bounding box center [229, 365] width 43 height 24
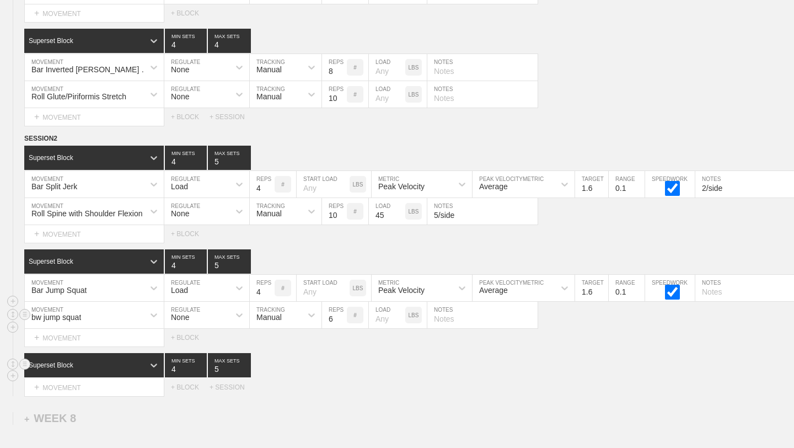
type input "5"
click at [245, 366] on input "5" at bounding box center [229, 365] width 43 height 24
click at [269, 389] on div "Select... MOVEMENT + MOVEMENT + BLOCK + SESSION" at bounding box center [397, 387] width 794 height 18
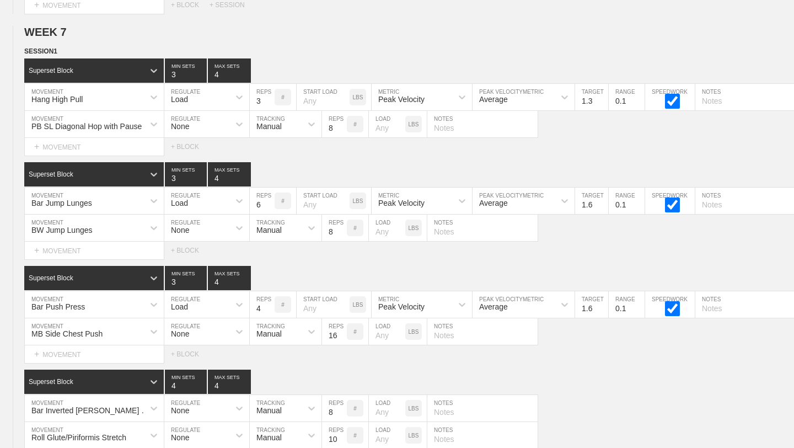
scroll to position [7137, 0]
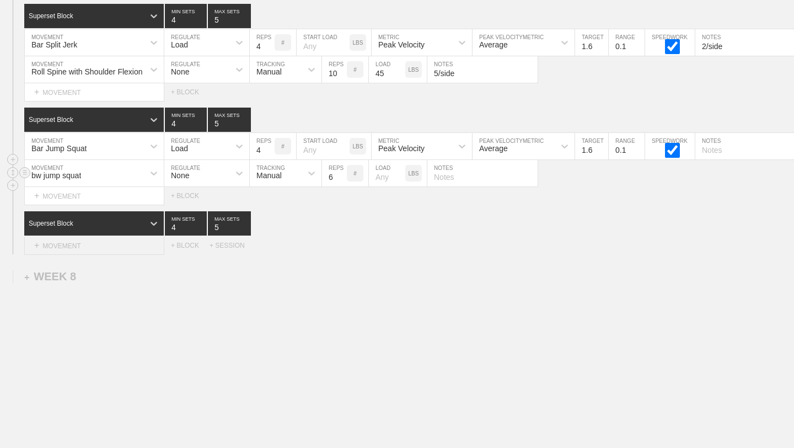
click at [141, 245] on div "+ MOVEMENT" at bounding box center [94, 246] width 140 height 18
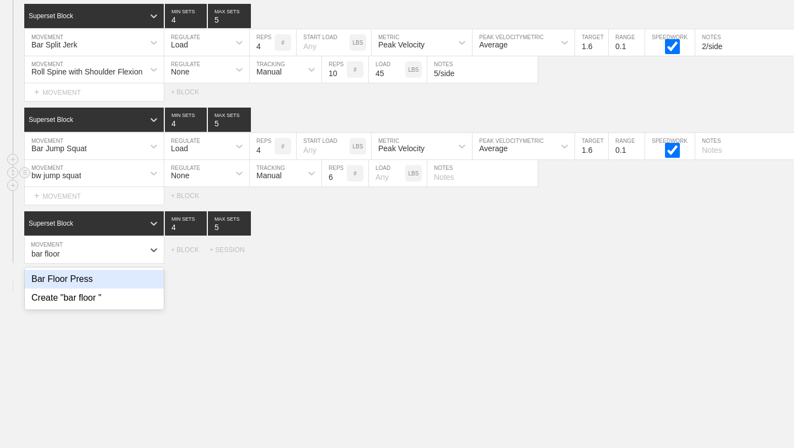
click at [115, 272] on div "Bar Floor Press" at bounding box center [94, 279] width 139 height 19
type input "bar floor"
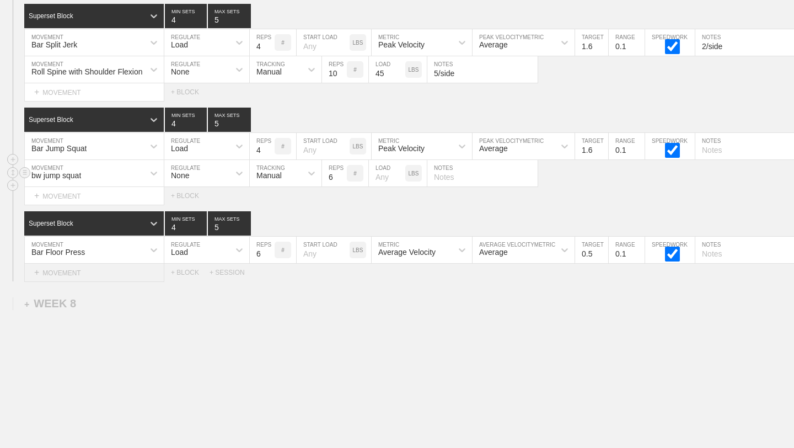
click at [124, 277] on div "+ MOVEMENT" at bounding box center [94, 273] width 140 height 18
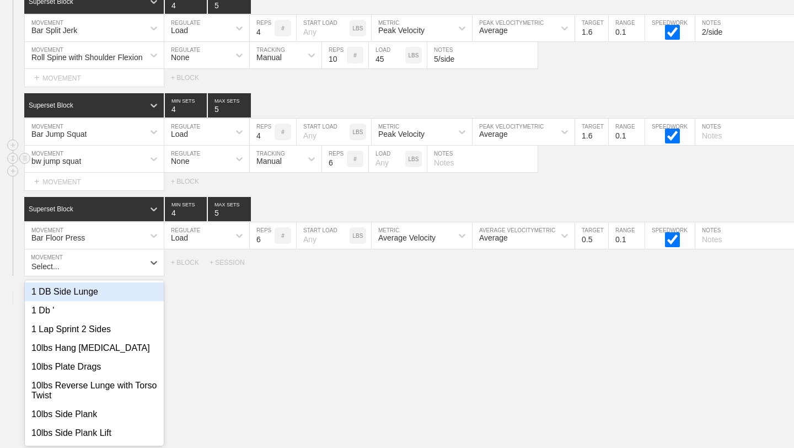
scroll to position [7153, 0]
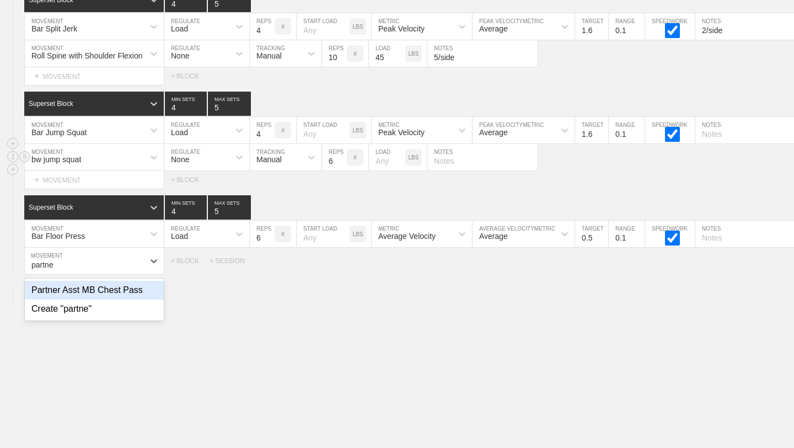
click at [101, 292] on div "Partner Asst MB Chest Pass" at bounding box center [94, 290] width 139 height 19
type input "partne"
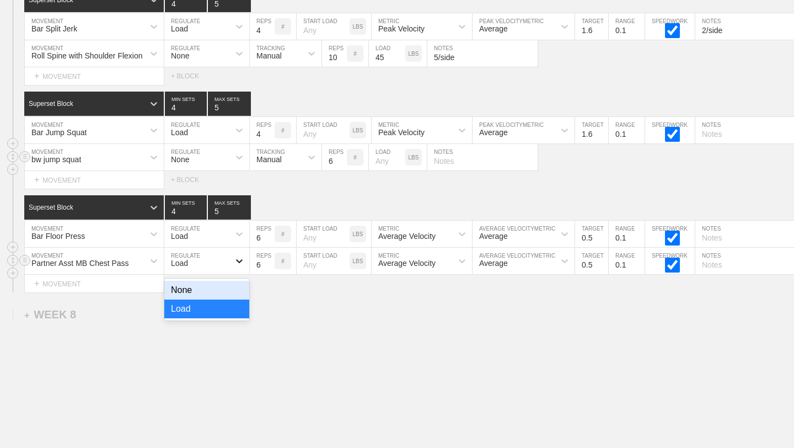
click at [238, 260] on icon at bounding box center [239, 261] width 7 height 4
click at [223, 287] on div "None" at bounding box center [206, 290] width 85 height 19
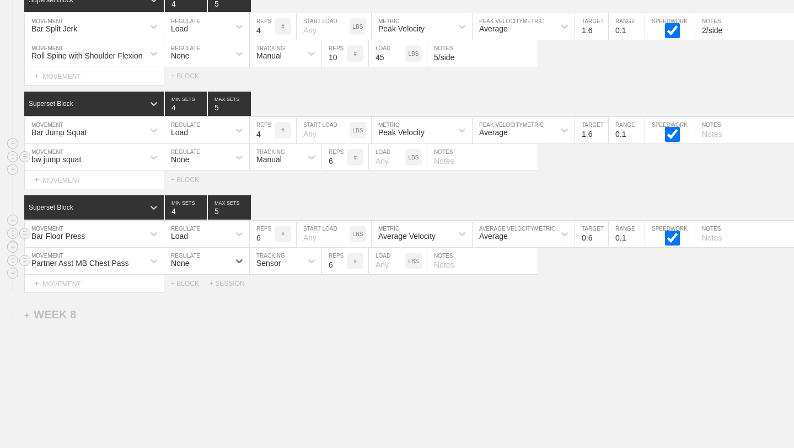
click at [601, 235] on input "0.6" at bounding box center [591, 234] width 33 height 26
type input "0.7"
click at [601, 235] on input "0.7" at bounding box center [591, 234] width 33 height 26
click at [340, 262] on input "7" at bounding box center [334, 261] width 25 height 26
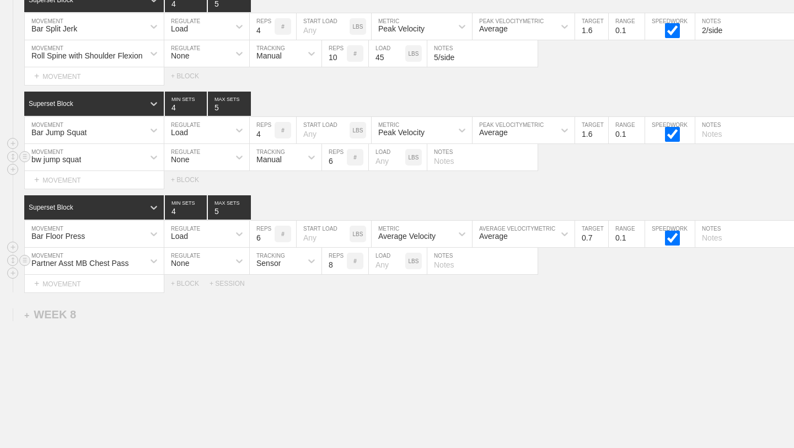
type input "8"
click at [340, 262] on input "8" at bounding box center [334, 261] width 25 height 26
click at [176, 285] on div "+ BLOCK" at bounding box center [190, 284] width 39 height 8
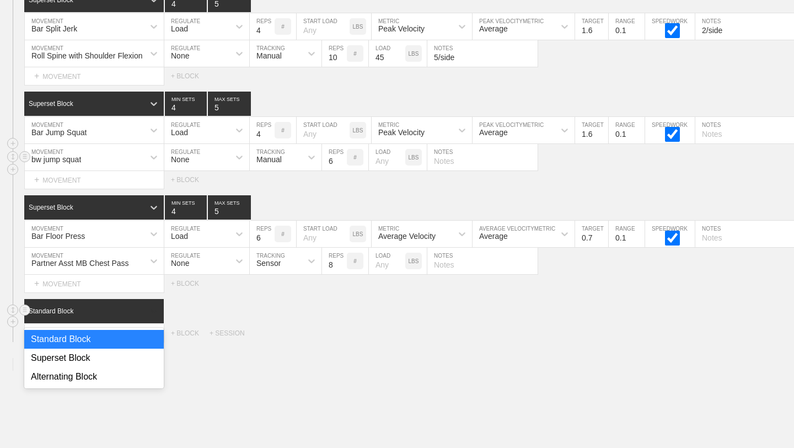
click at [151, 315] on icon at bounding box center [153, 311] width 11 height 11
click at [131, 356] on div "Superset Block" at bounding box center [94, 358] width 140 height 19
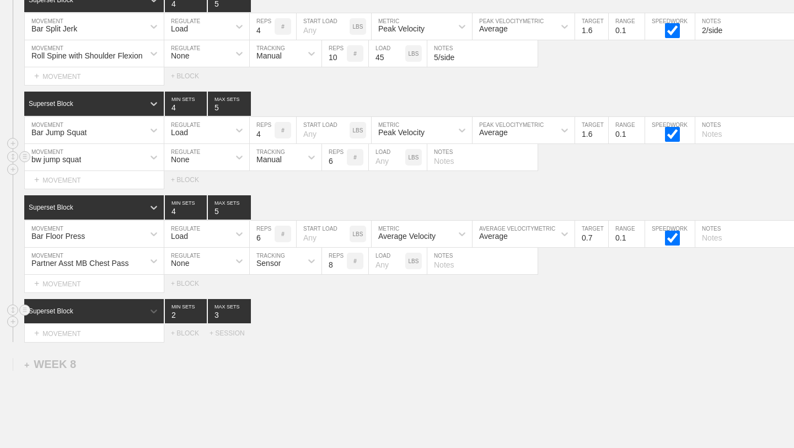
click at [202, 314] on input "2" at bounding box center [186, 311] width 42 height 24
click at [202, 313] on input "3" at bounding box center [186, 311] width 42 height 24
type input "4"
click at [202, 313] on input "4" at bounding box center [186, 311] width 42 height 24
type input "4"
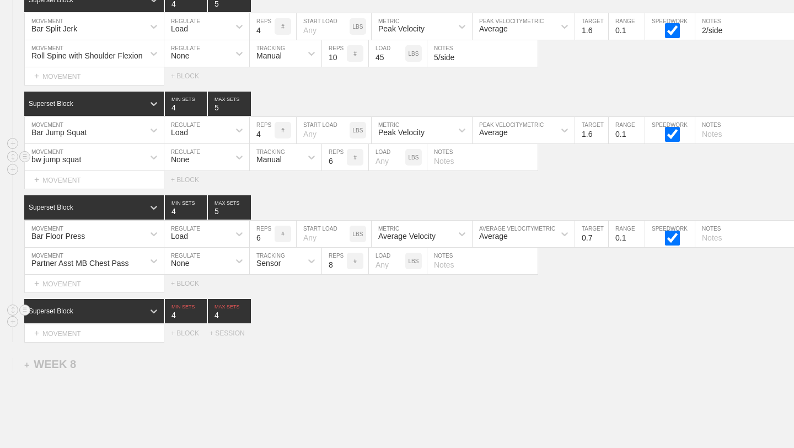
click at [246, 312] on input "4" at bounding box center [229, 311] width 43 height 24
click at [135, 333] on div "+ MOVEMENT" at bounding box center [94, 333] width 140 height 18
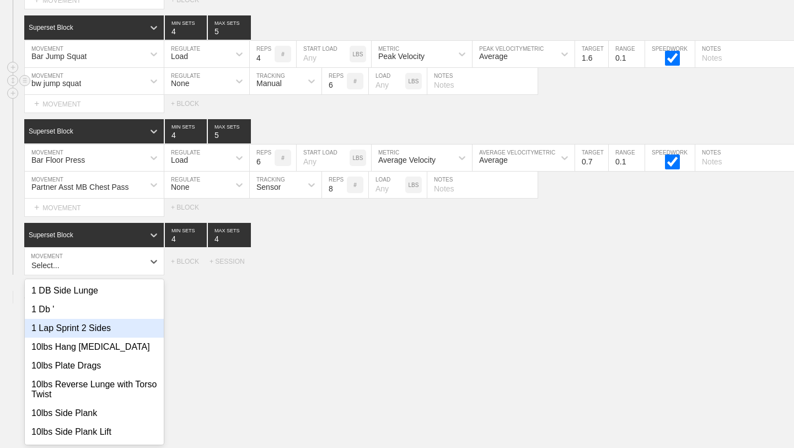
scroll to position [7230, 0]
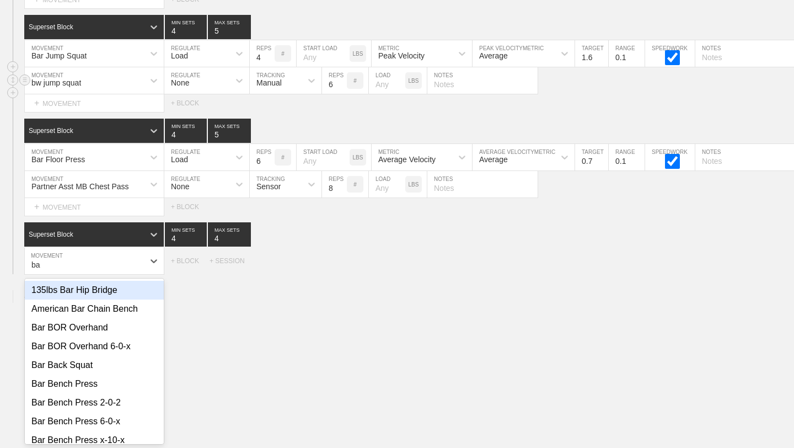
type input "b"
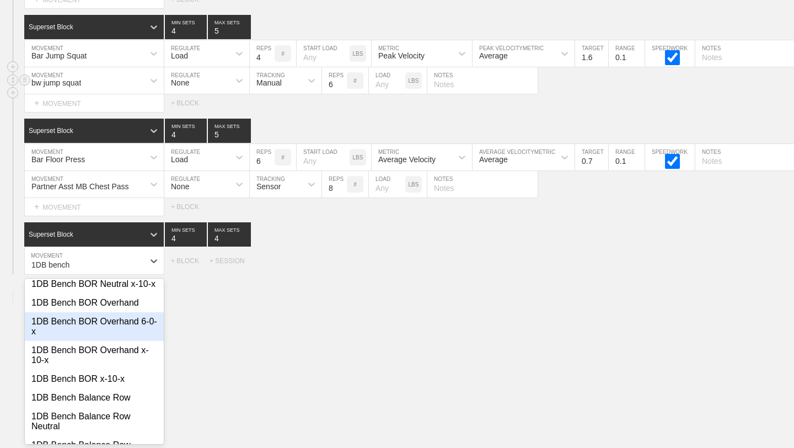
scroll to position [66, 0]
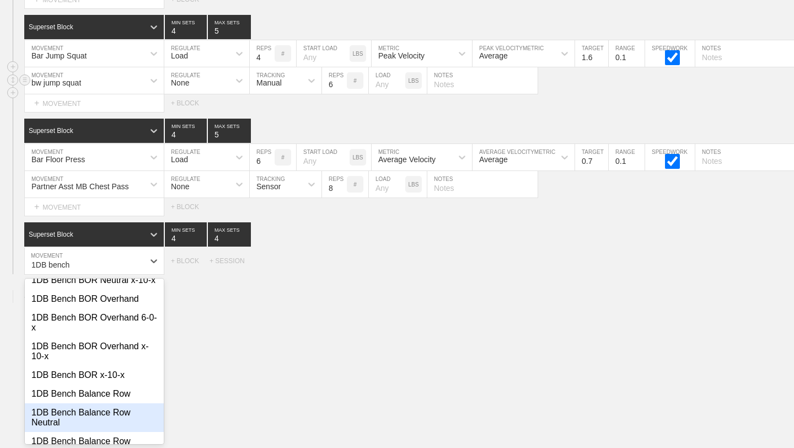
click at [106, 416] on div "1DB Bench Balance Row Neutral" at bounding box center [94, 417] width 139 height 29
type input "1DB bench"
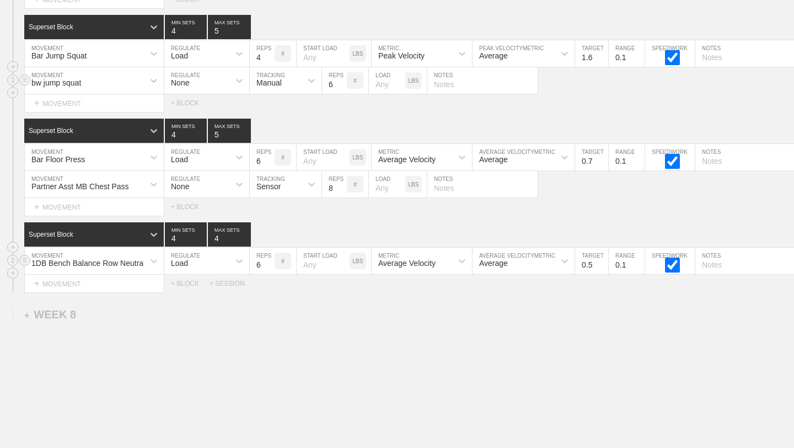
click at [219, 263] on div "Load" at bounding box center [196, 260] width 65 height 19
click at [216, 288] on div "None" at bounding box center [206, 290] width 85 height 19
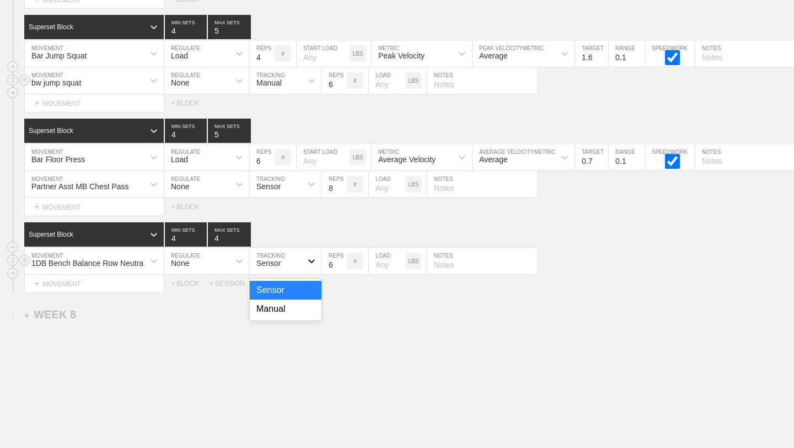
click at [315, 258] on icon at bounding box center [311, 260] width 11 height 11
click at [294, 302] on div "Manual" at bounding box center [286, 308] width 72 height 19
click at [344, 261] on input "7" at bounding box center [334, 261] width 25 height 26
type input "8"
click at [344, 261] on input "8" at bounding box center [334, 261] width 25 height 26
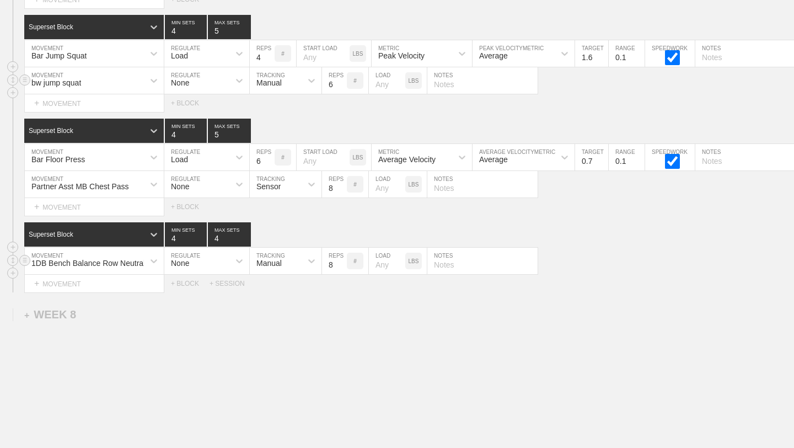
click at [454, 264] on input "text" at bounding box center [482, 261] width 110 height 26
type input "4/side"
click at [138, 278] on div "+ MOVEMENT" at bounding box center [94, 284] width 140 height 18
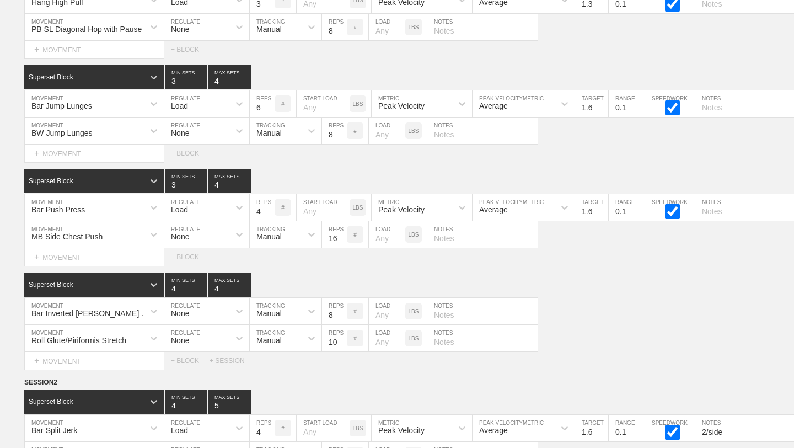
scroll to position [7268, 0]
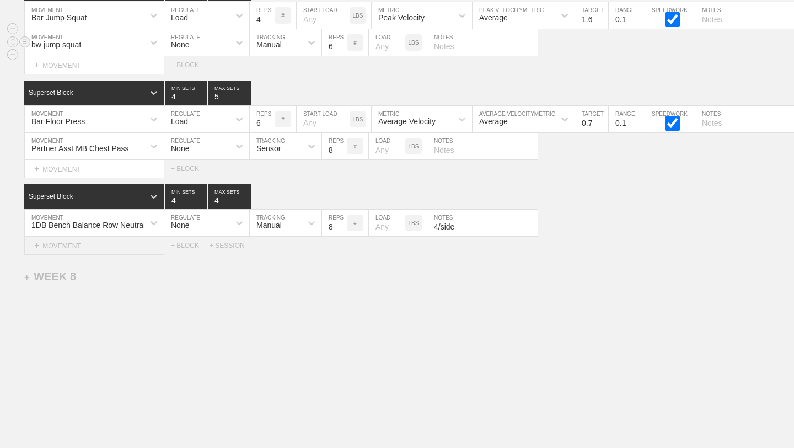
click at [156, 245] on div "+ MOVEMENT" at bounding box center [94, 246] width 140 height 18
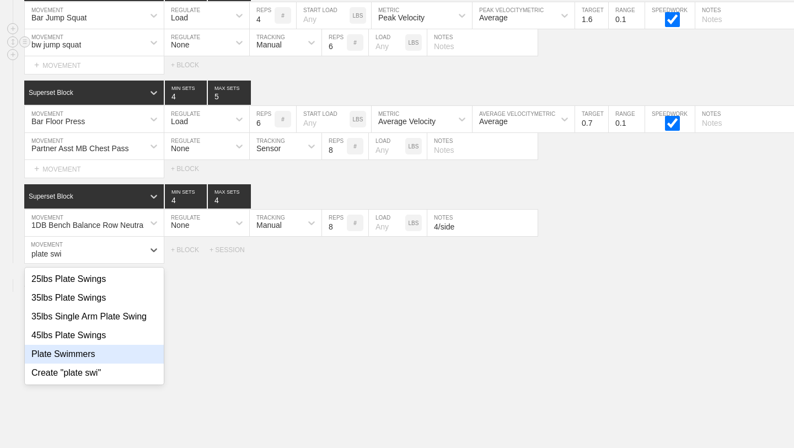
click at [82, 360] on div "Plate Swimmers" at bounding box center [94, 354] width 139 height 19
type input "plate swi"
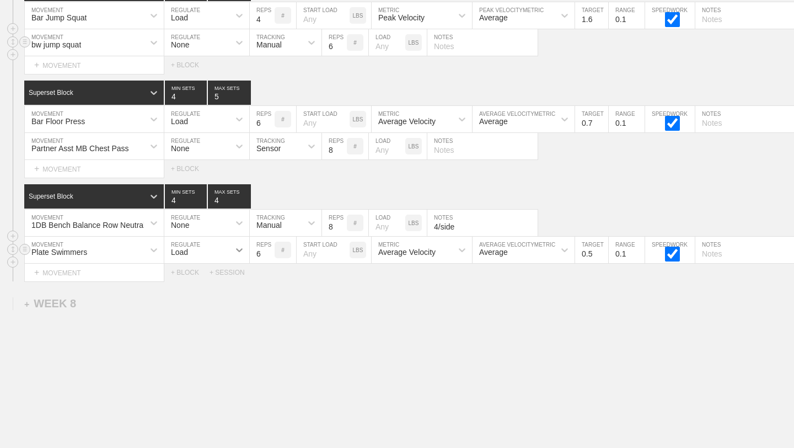
click at [239, 250] on icon at bounding box center [239, 250] width 7 height 4
click at [232, 276] on div "None" at bounding box center [206, 279] width 85 height 19
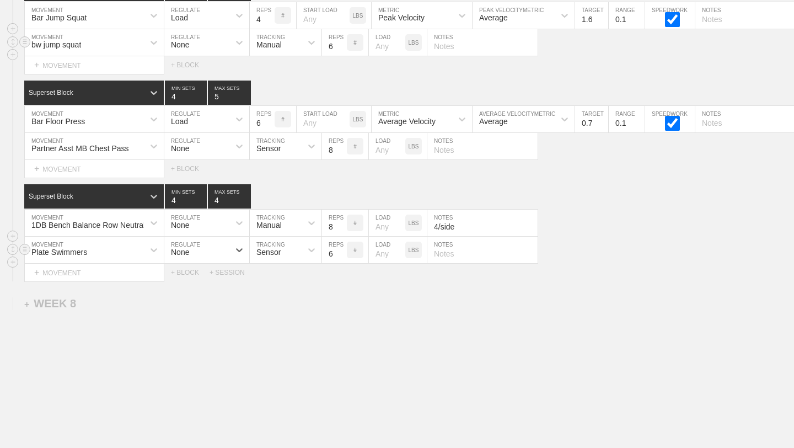
click at [298, 247] on div "Sensor" at bounding box center [276, 249] width 52 height 19
click at [304, 299] on div "Manual" at bounding box center [286, 297] width 72 height 19
click at [393, 254] on input "number" at bounding box center [387, 250] width 36 height 26
type input "5"
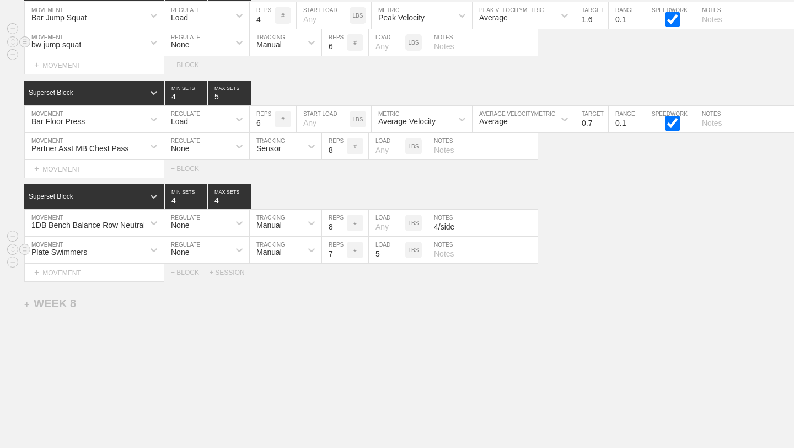
click at [342, 251] on input "7" at bounding box center [334, 250] width 25 height 26
click at [342, 251] on input "8" at bounding box center [334, 250] width 25 height 26
click at [342, 251] on input "9" at bounding box center [334, 250] width 25 height 26
type input "10"
click at [342, 251] on input "10" at bounding box center [334, 250] width 25 height 26
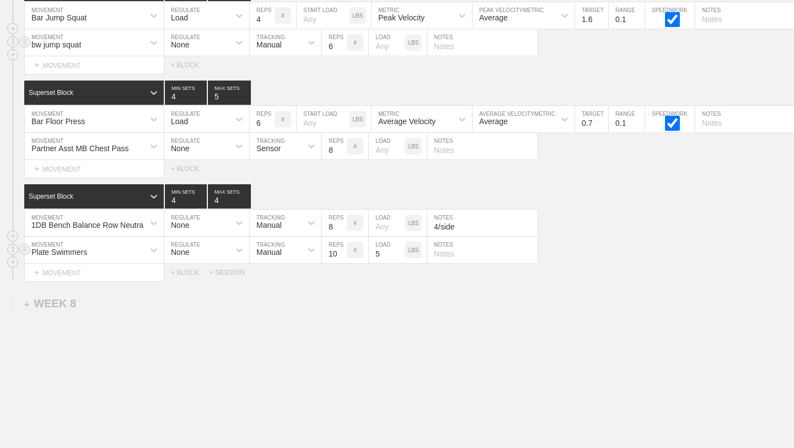
click at [467, 251] on input "text" at bounding box center [482, 250] width 110 height 26
type input "5/side"
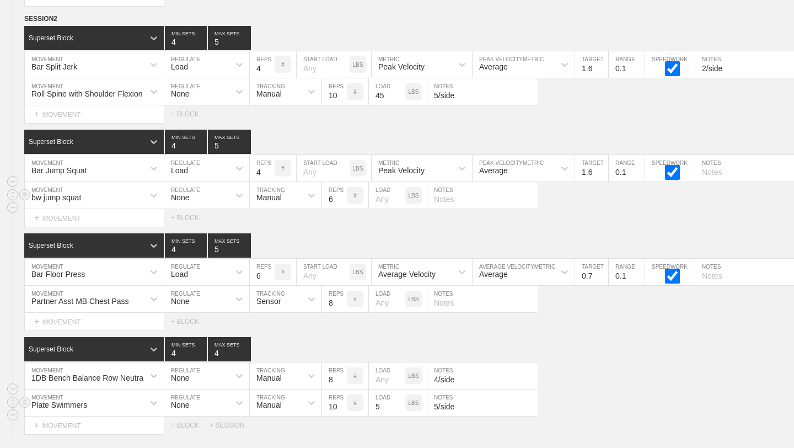
scroll to position [7114, 0]
